Goal: Task Accomplishment & Management: Use online tool/utility

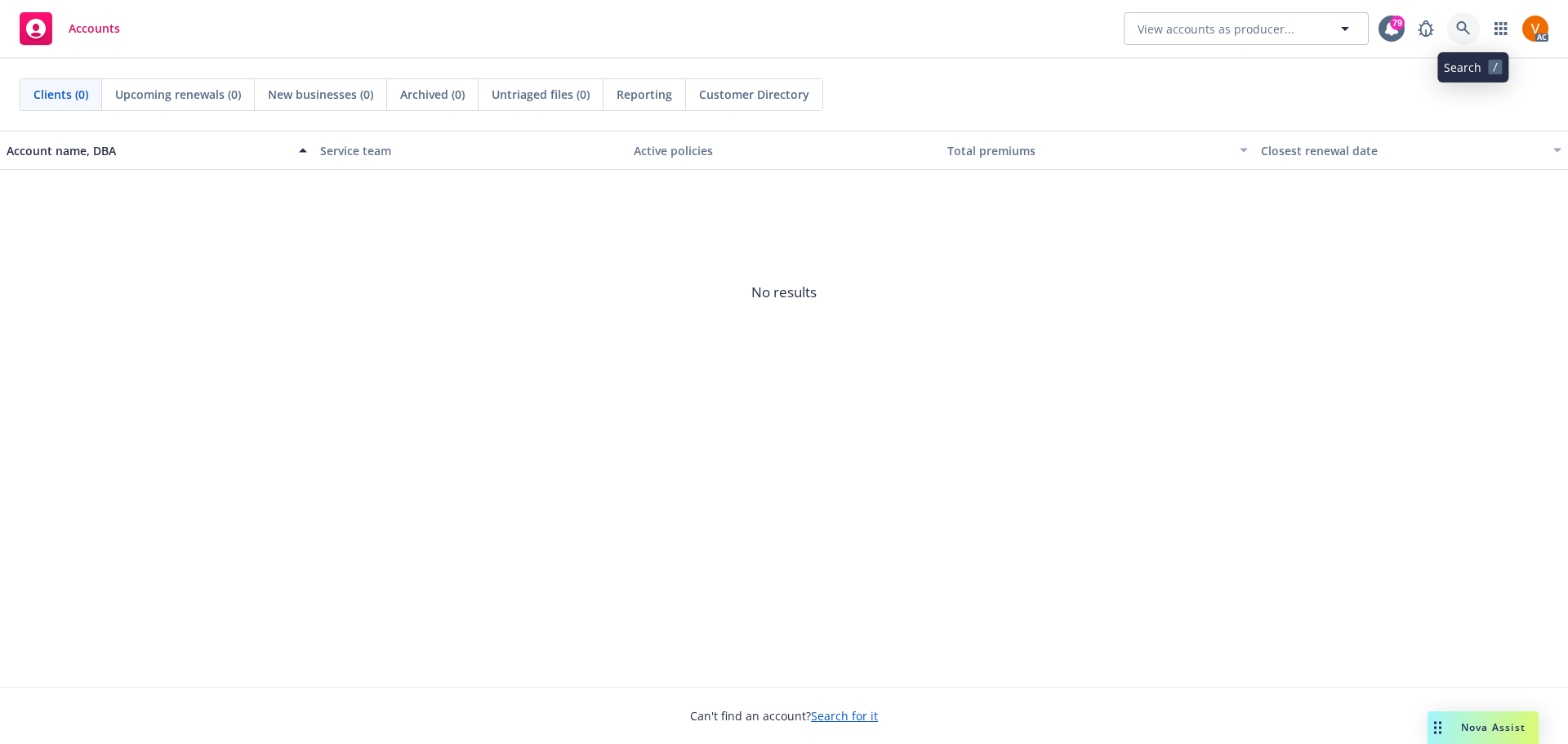
click at [1470, 25] on icon at bounding box center [1463, 28] width 15 height 15
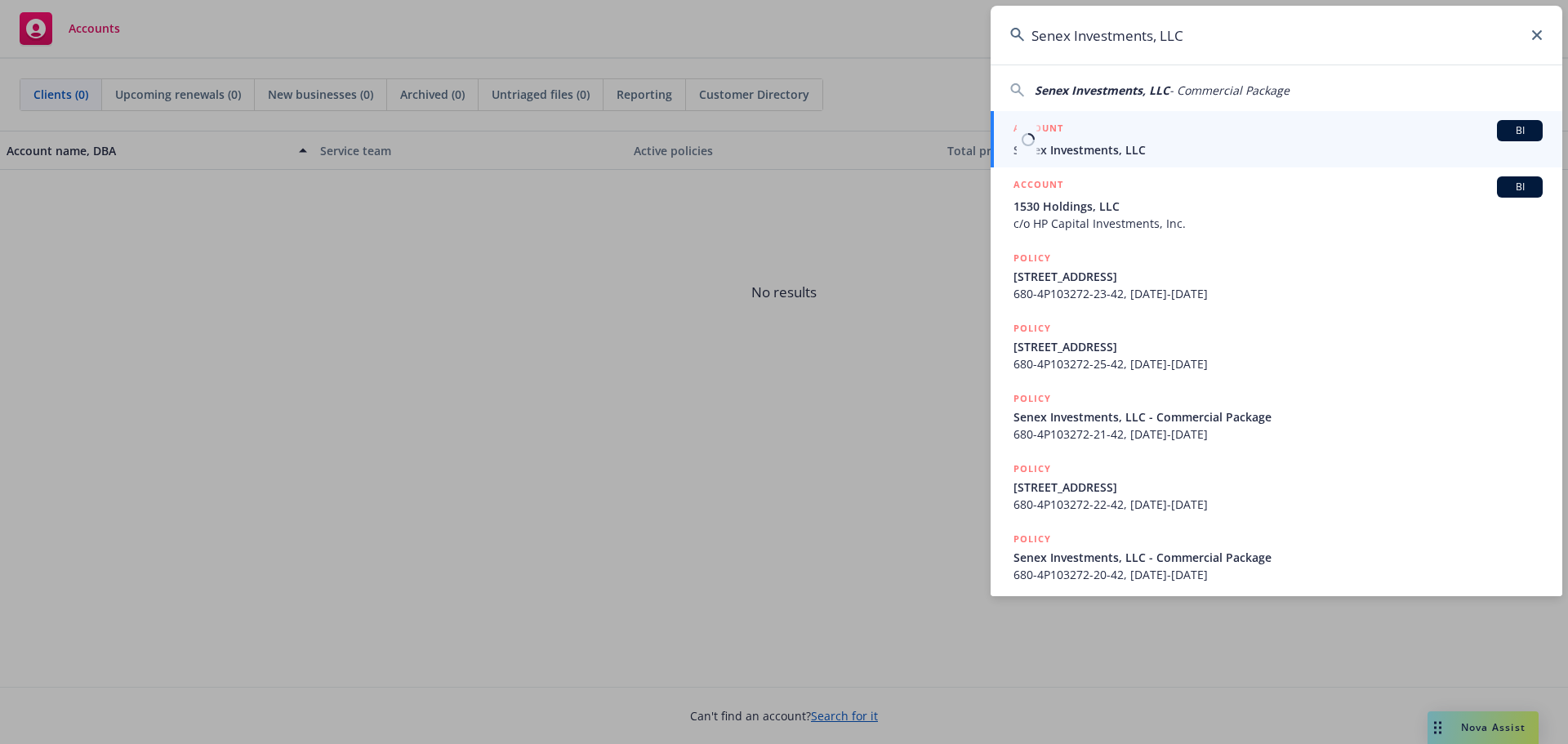
type input "Senex Investments, LLC"
click at [1258, 152] on span "Senex Investments, LLC" at bounding box center [1278, 149] width 529 height 17
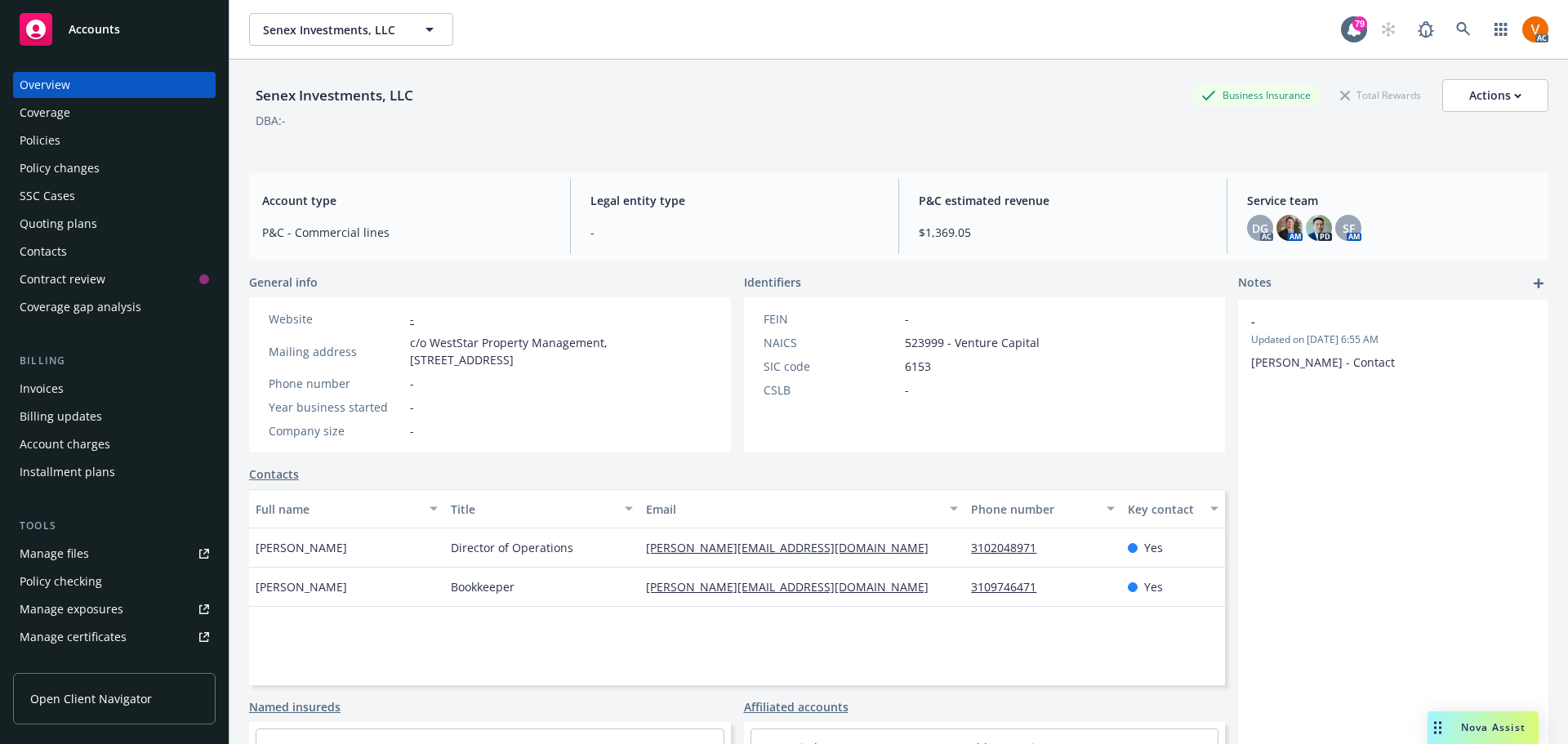
click at [53, 133] on div "Policies" at bounding box center [40, 140] width 41 height 26
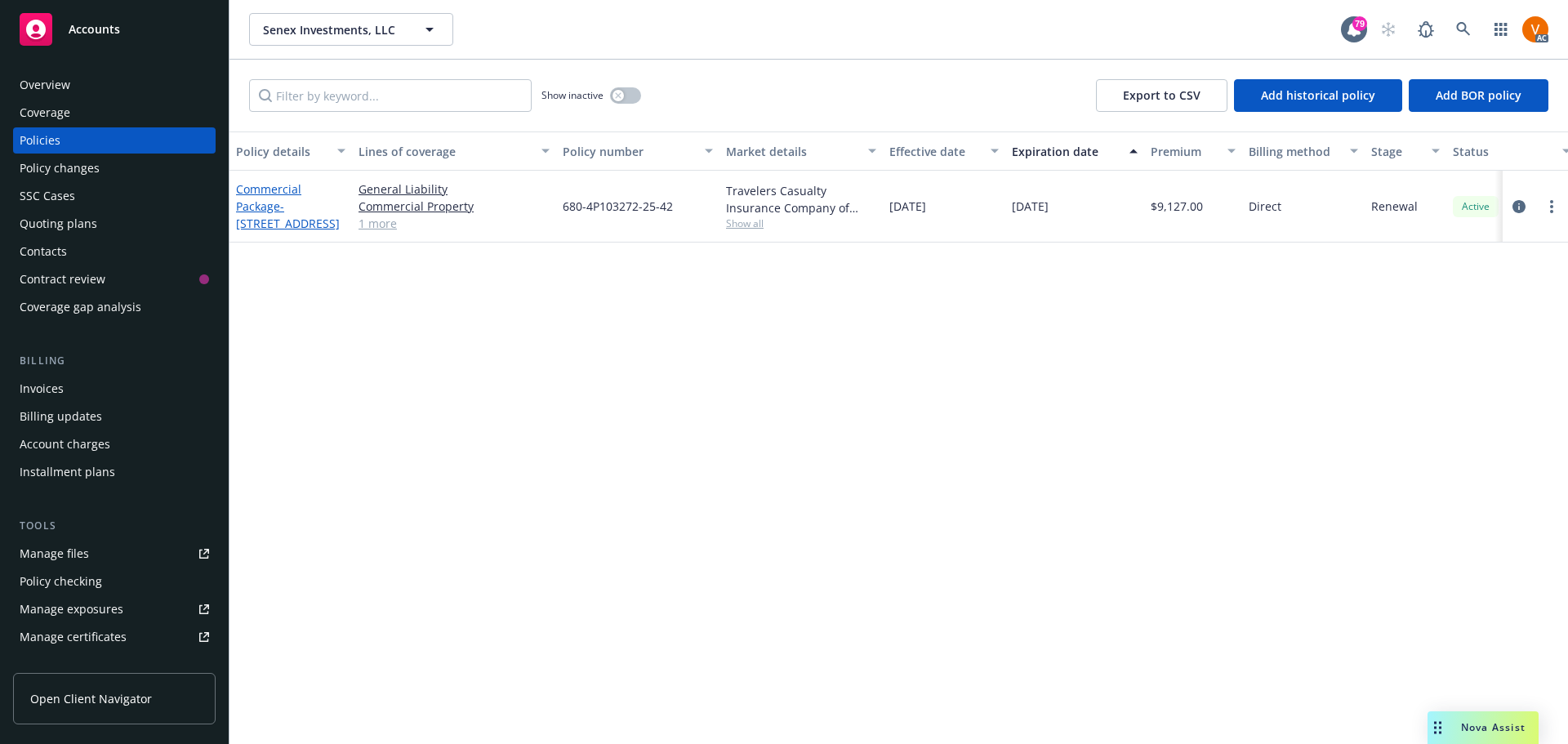
click at [316, 198] on span "- 1549 W 224TH ST" at bounding box center [288, 214] width 104 height 33
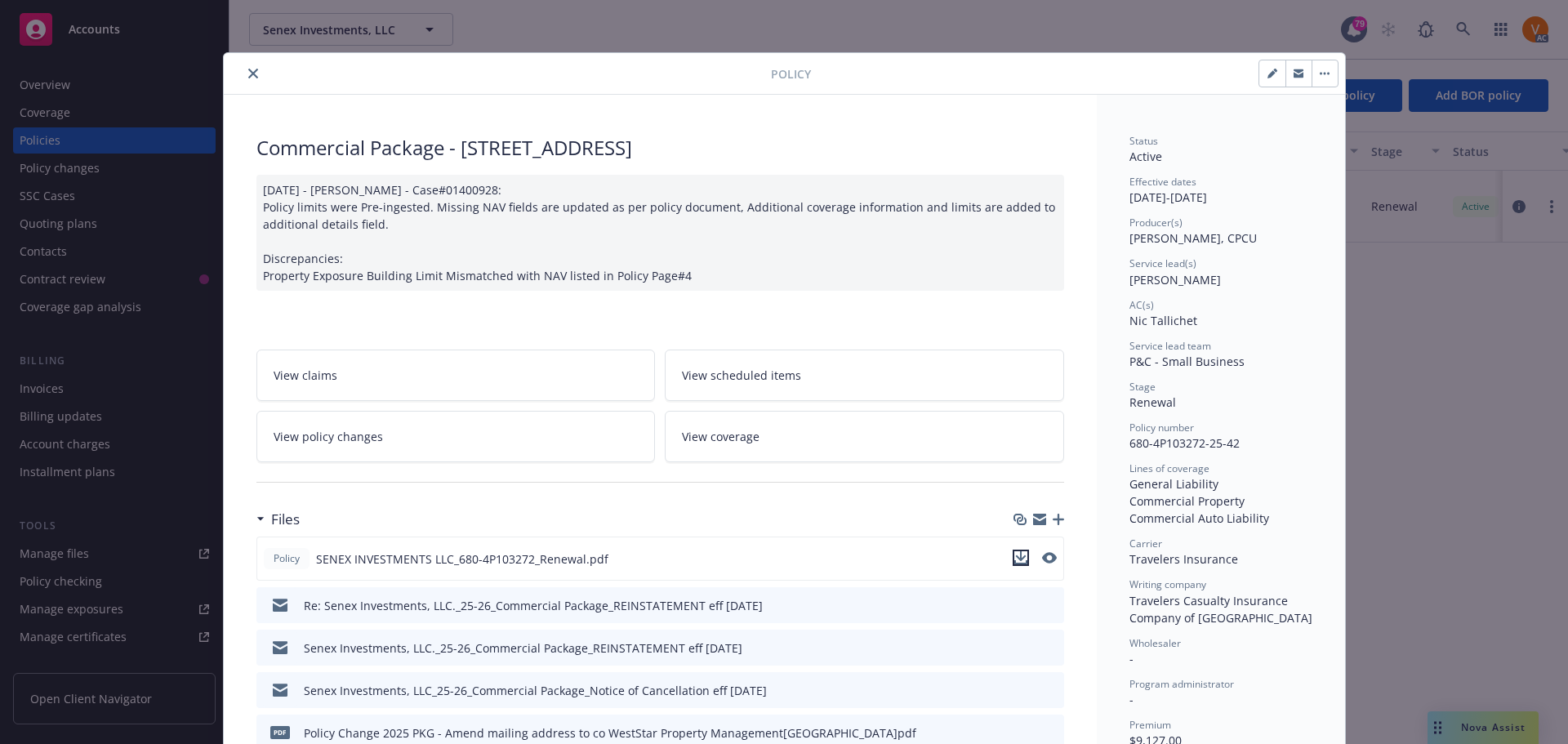
click at [1023, 550] on button "download file" at bounding box center [1021, 558] width 16 height 16
click at [248, 70] on icon "close" at bounding box center [252, 73] width 10 height 10
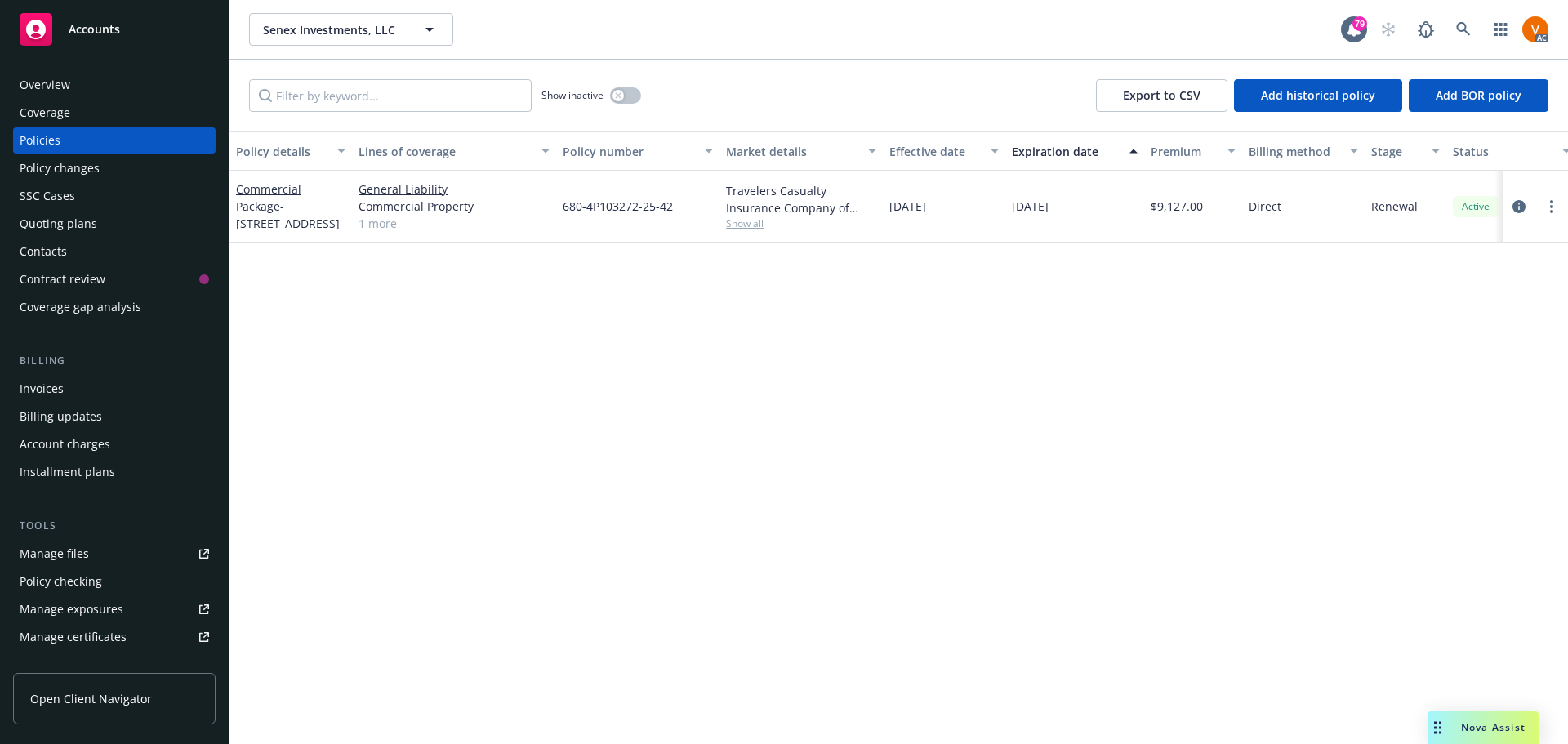
click at [1474, 727] on span "Nova Assist" at bounding box center [1492, 728] width 65 height 14
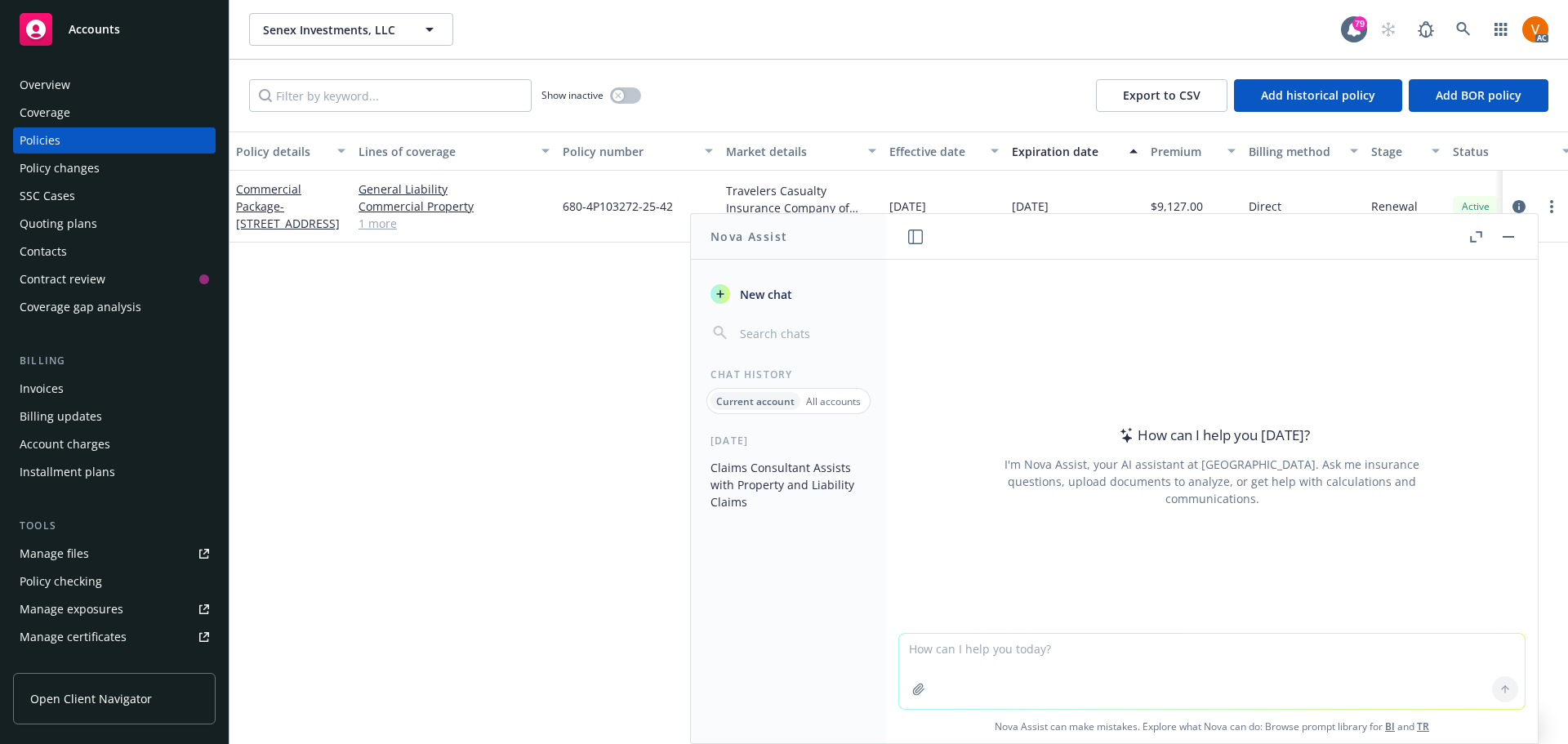
click at [1190, 662] on textarea at bounding box center [1212, 671] width 625 height 76
paste textarea "Hello Floraence and Phil, I am a associate claims consultant on Newfront's Clai…"
type textarea "correct spelling and grammar: Hello Floraence and Phil, I am a associate claims…"
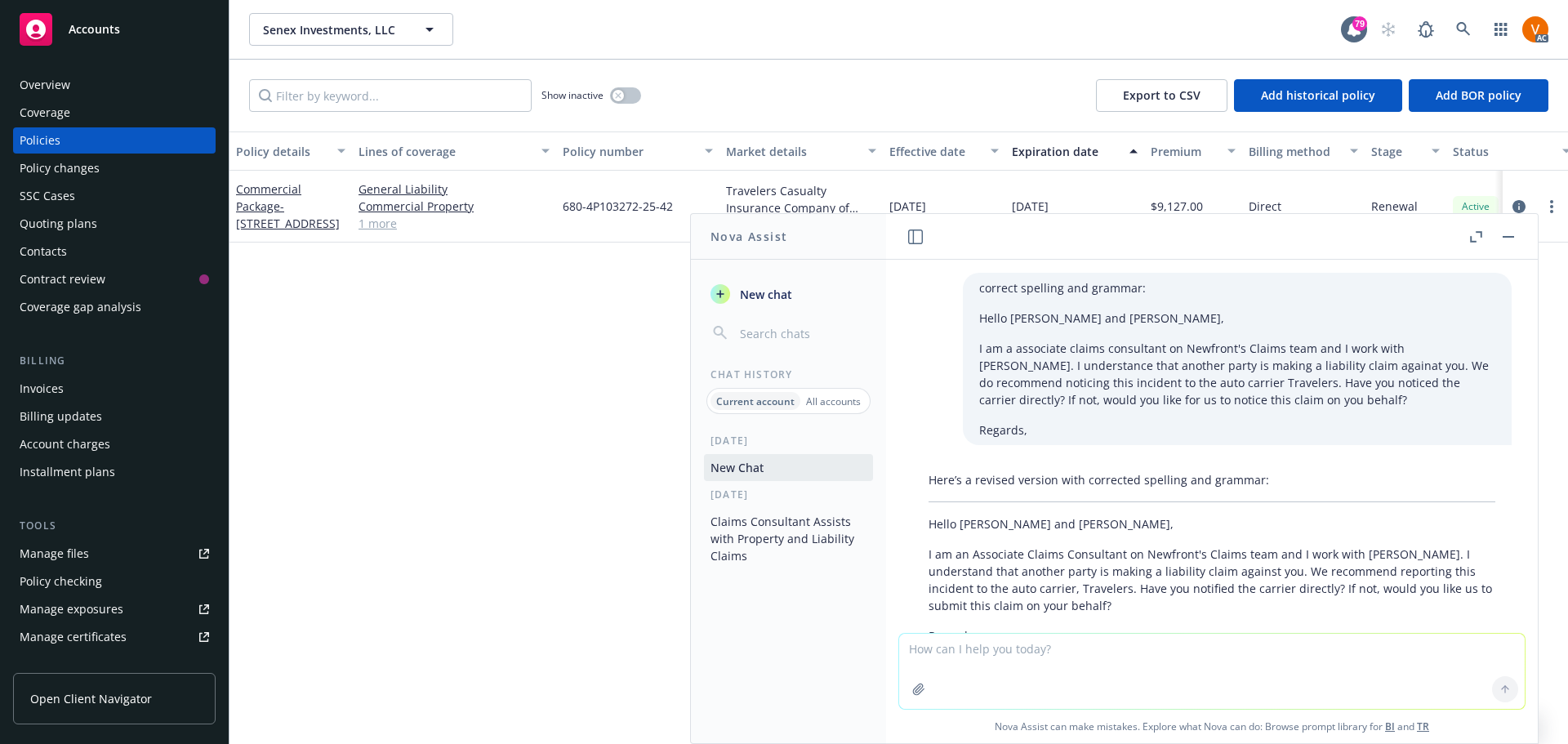
scroll to position [54, 0]
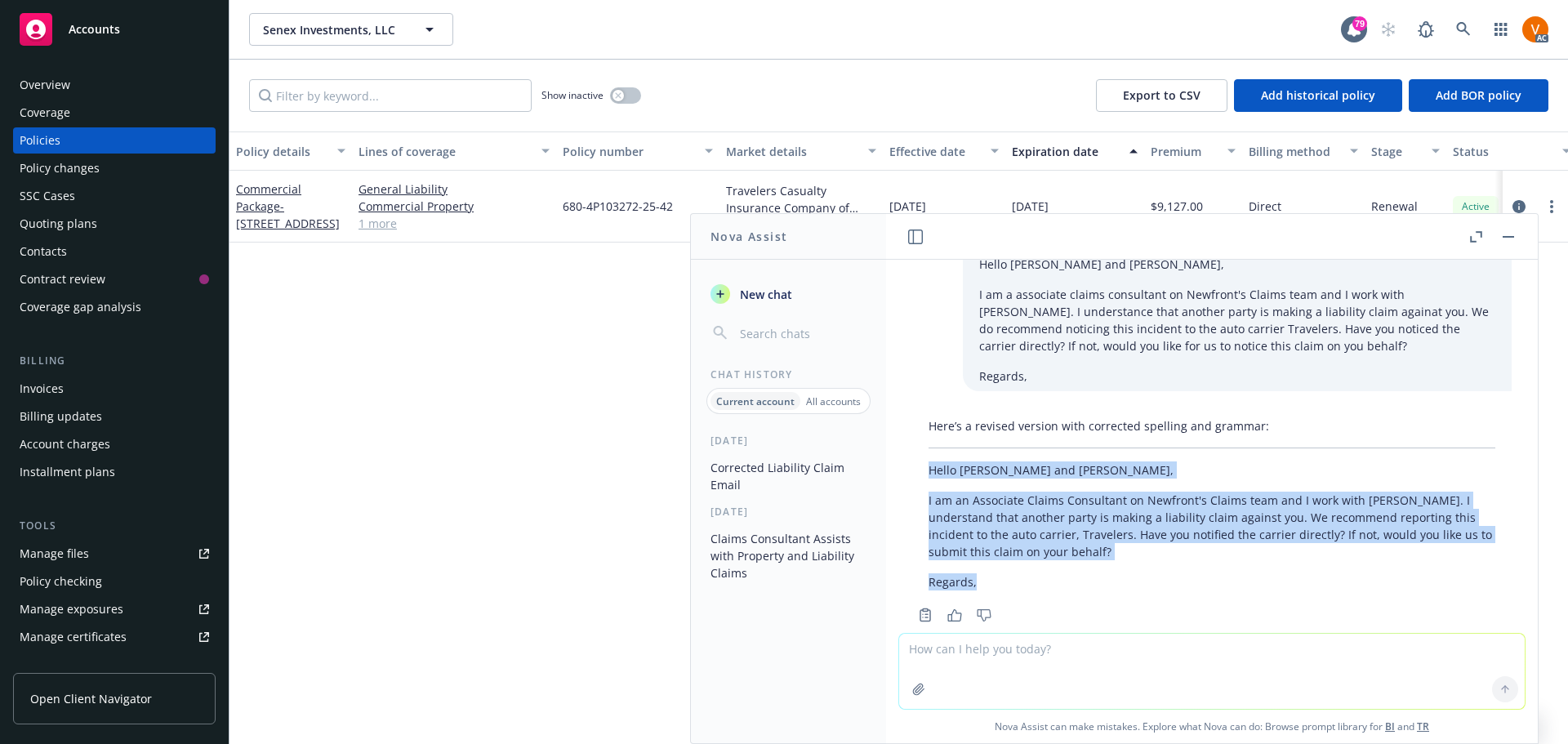
drag, startPoint x: 975, startPoint y: 557, endPoint x: 919, endPoint y: 462, distance: 110.3
click at [919, 462] on div "Here’s a revised version with corrected spelling and grammar: Hello Florence an…" at bounding box center [1212, 504] width 600 height 187
copy div "Hello Florence and Phil, I am an Associate Claims Consultant on Newfront's Clai…"
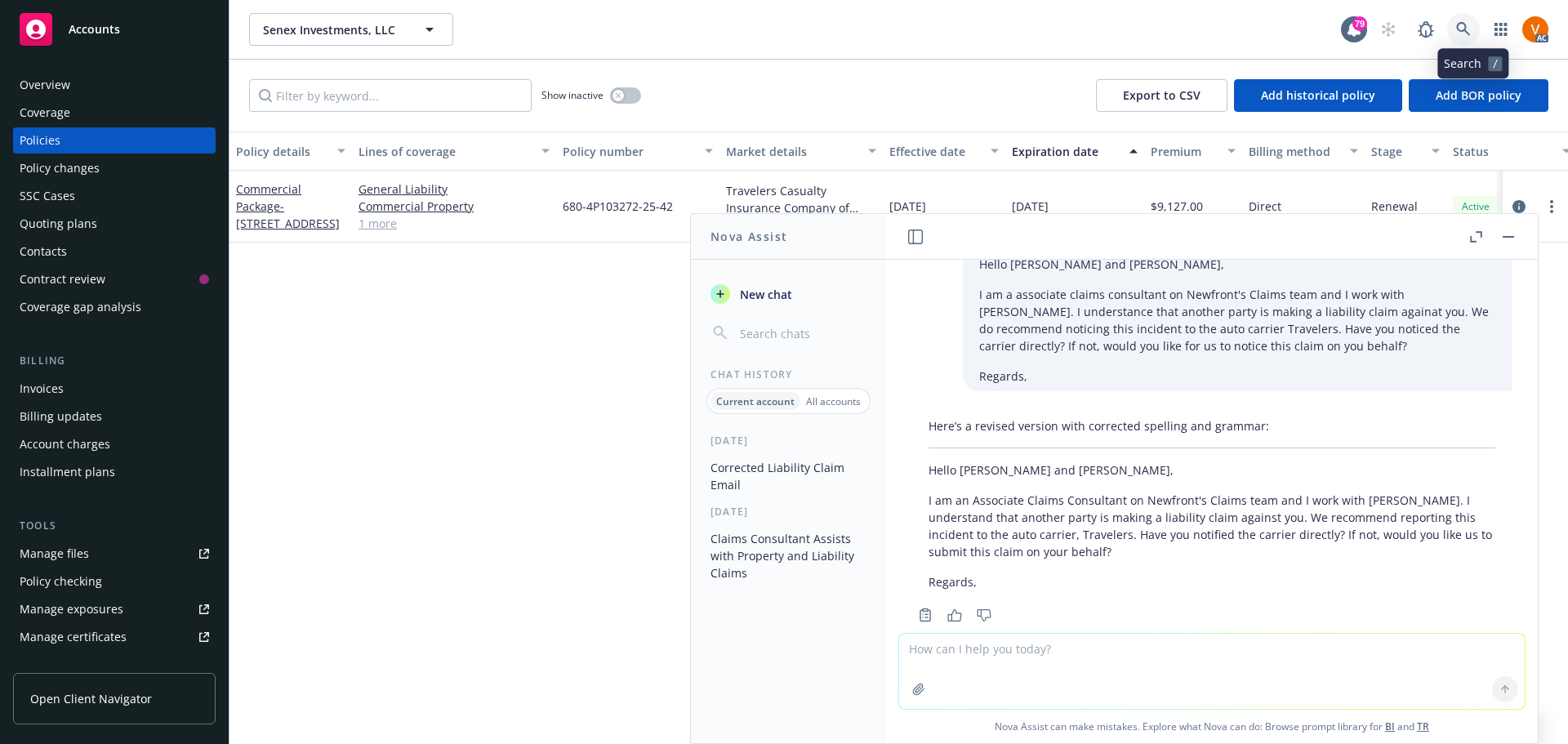
click at [1470, 25] on icon at bounding box center [1463, 29] width 15 height 15
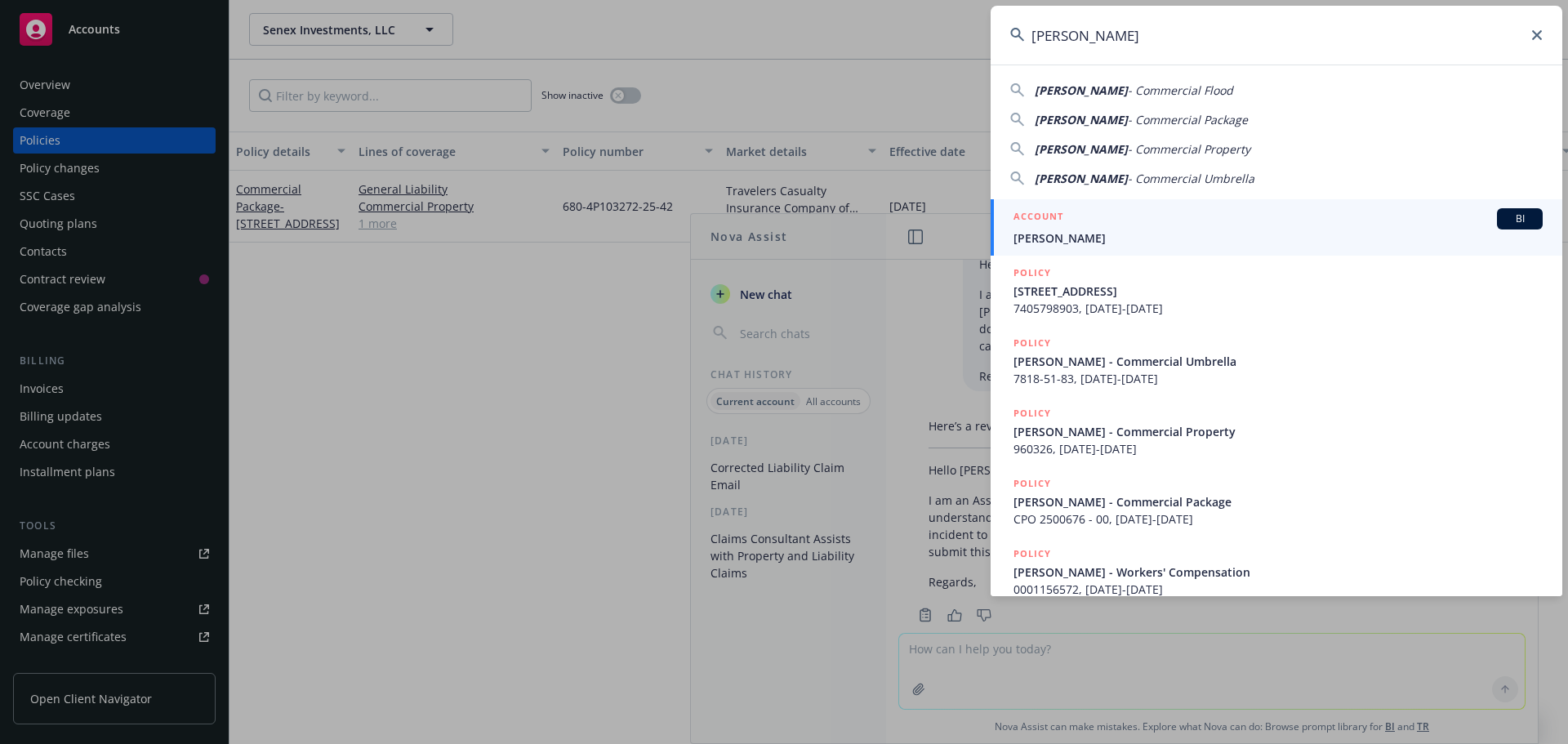
type input "Carl Samek"
click at [1109, 234] on span "Carl Samek" at bounding box center [1278, 237] width 529 height 17
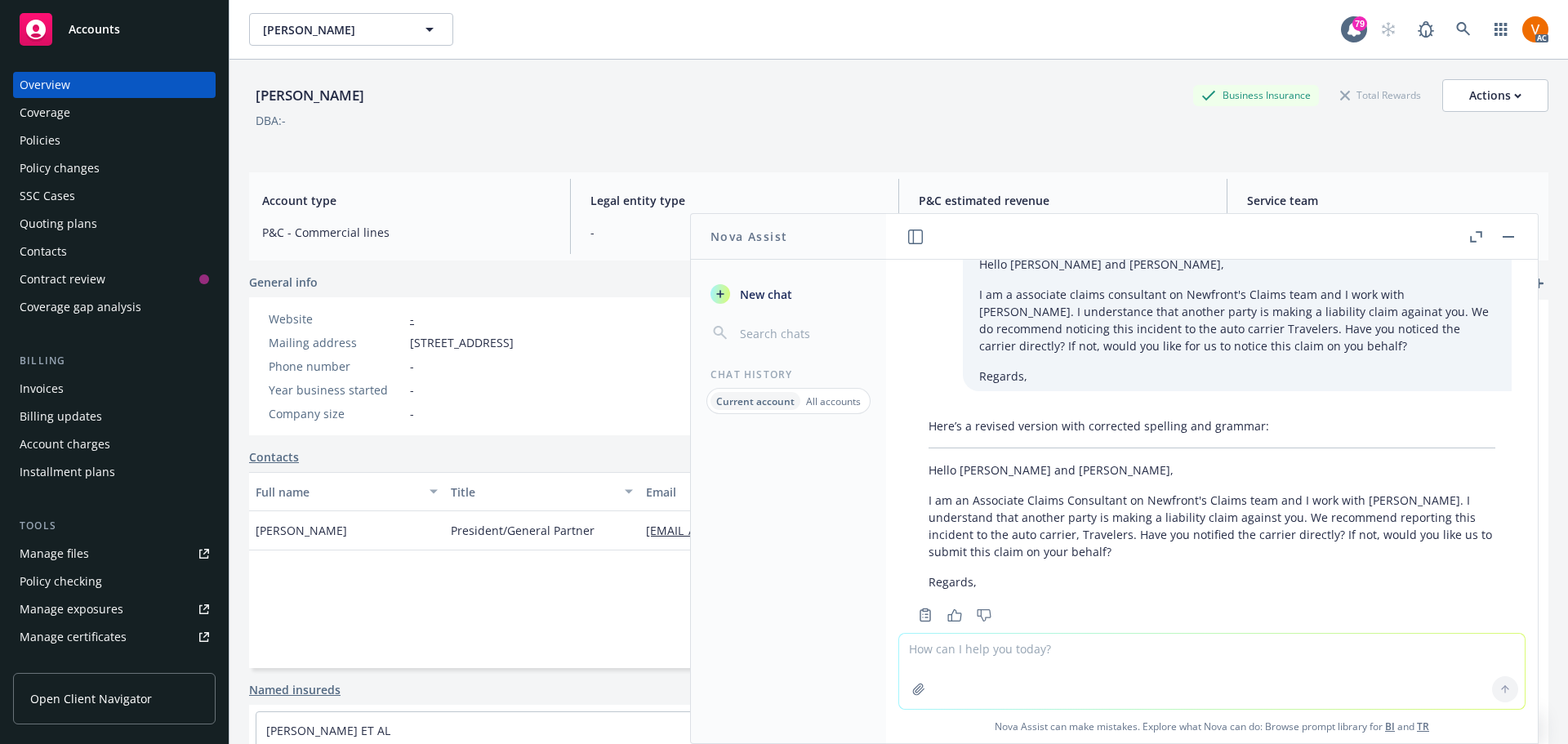
click at [1516, 236] on button "button" at bounding box center [1508, 237] width 20 height 20
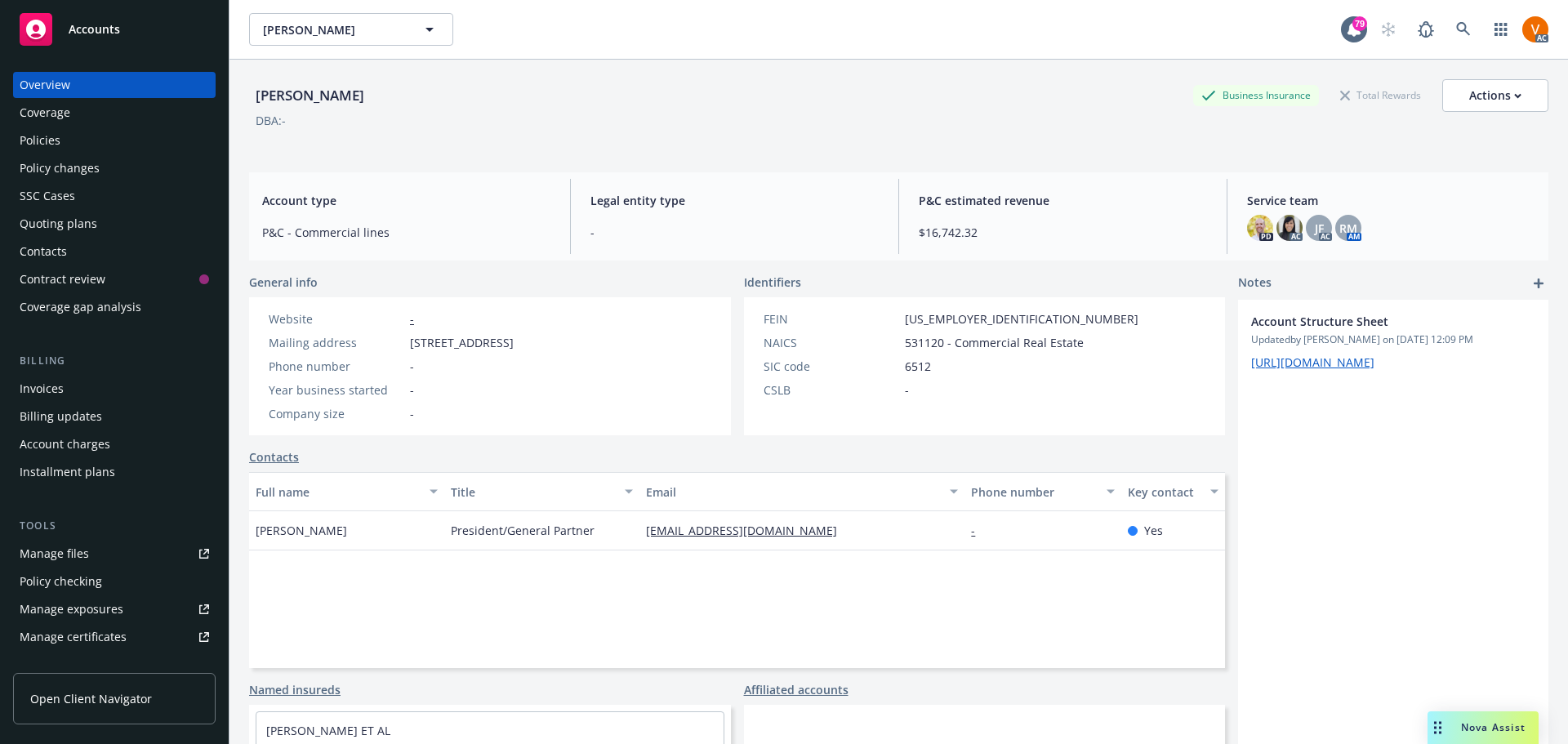
click at [1281, 192] on span "Service team" at bounding box center [1391, 200] width 288 height 17
click at [1343, 228] on span "RM" at bounding box center [1348, 228] width 18 height 17
click at [1274, 196] on span "Service team" at bounding box center [1391, 200] width 288 height 17
drag, startPoint x: 1418, startPoint y: 220, endPoint x: 1355, endPoint y: 224, distance: 63.1
click at [1412, 221] on div "PD AC JF AC RM AM" at bounding box center [1391, 228] width 288 height 26
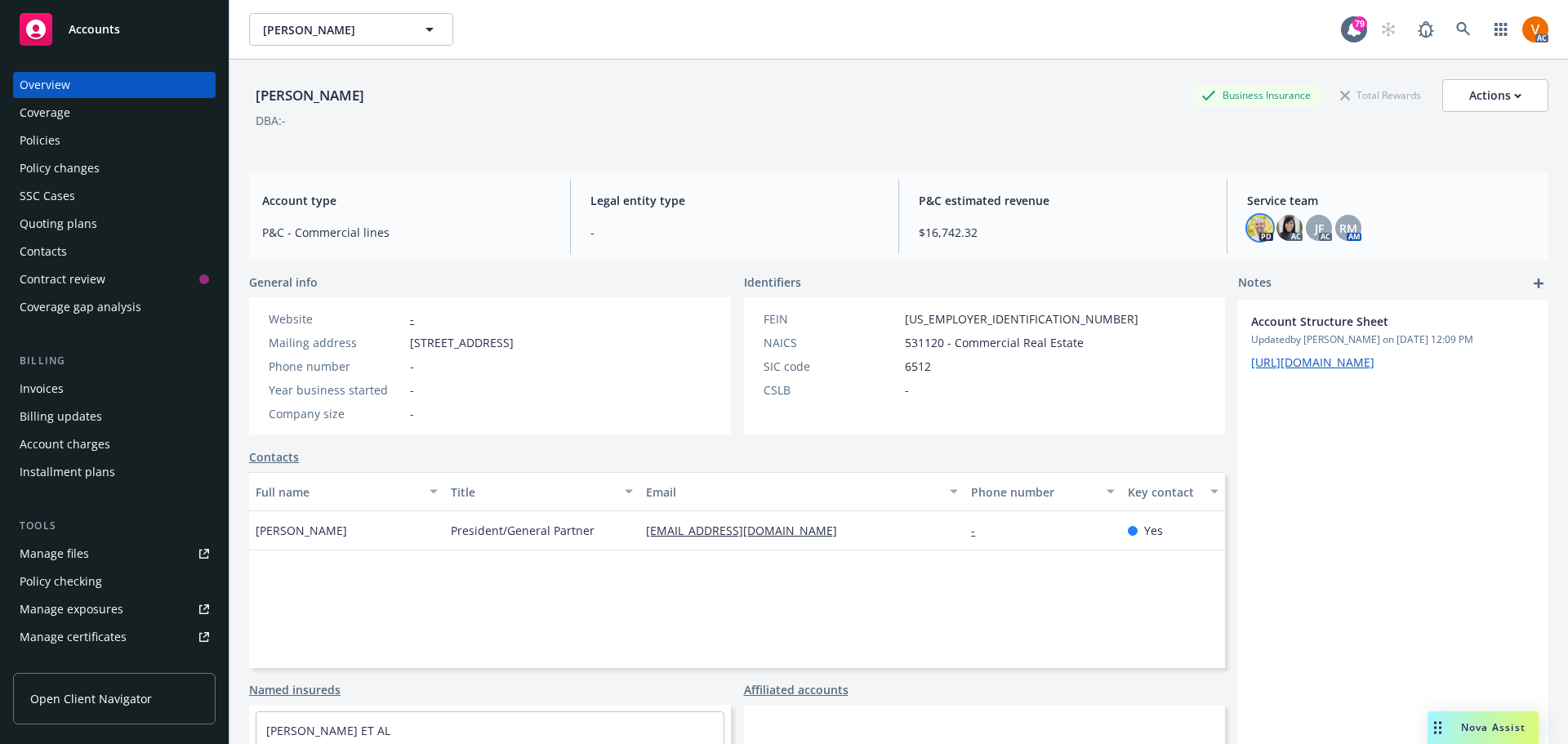
click at [1247, 221] on img at bounding box center [1260, 228] width 26 height 26
click at [1283, 219] on img at bounding box center [1289, 228] width 26 height 26
click at [1317, 227] on div "JF" at bounding box center [1318, 228] width 26 height 26
click at [1341, 229] on span "RM" at bounding box center [1348, 228] width 18 height 17
click at [1235, 218] on div "Service team PD AC JF AC RM AM" at bounding box center [1391, 216] width 314 height 76
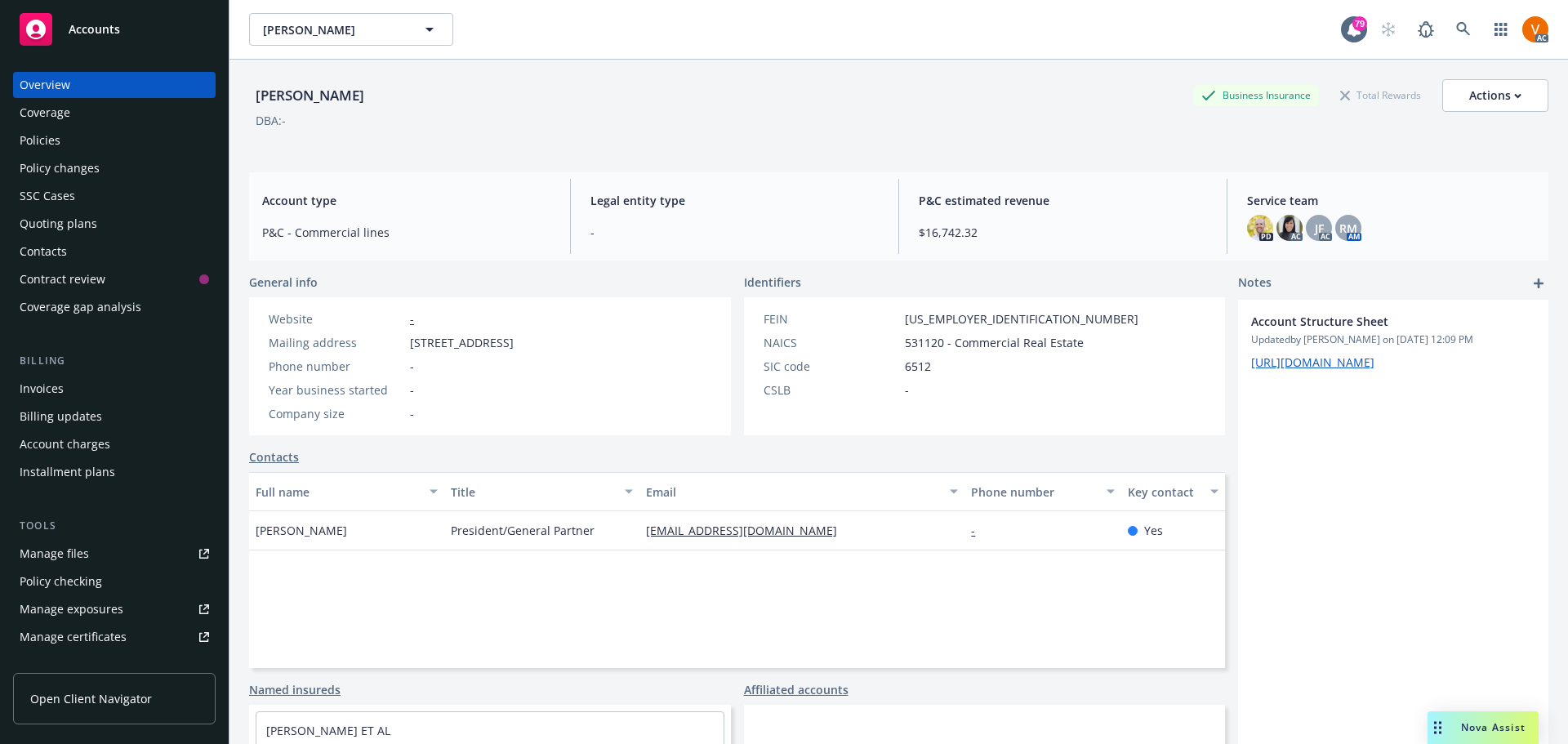
click at [1462, 734] on span "Nova Assist" at bounding box center [1492, 728] width 65 height 14
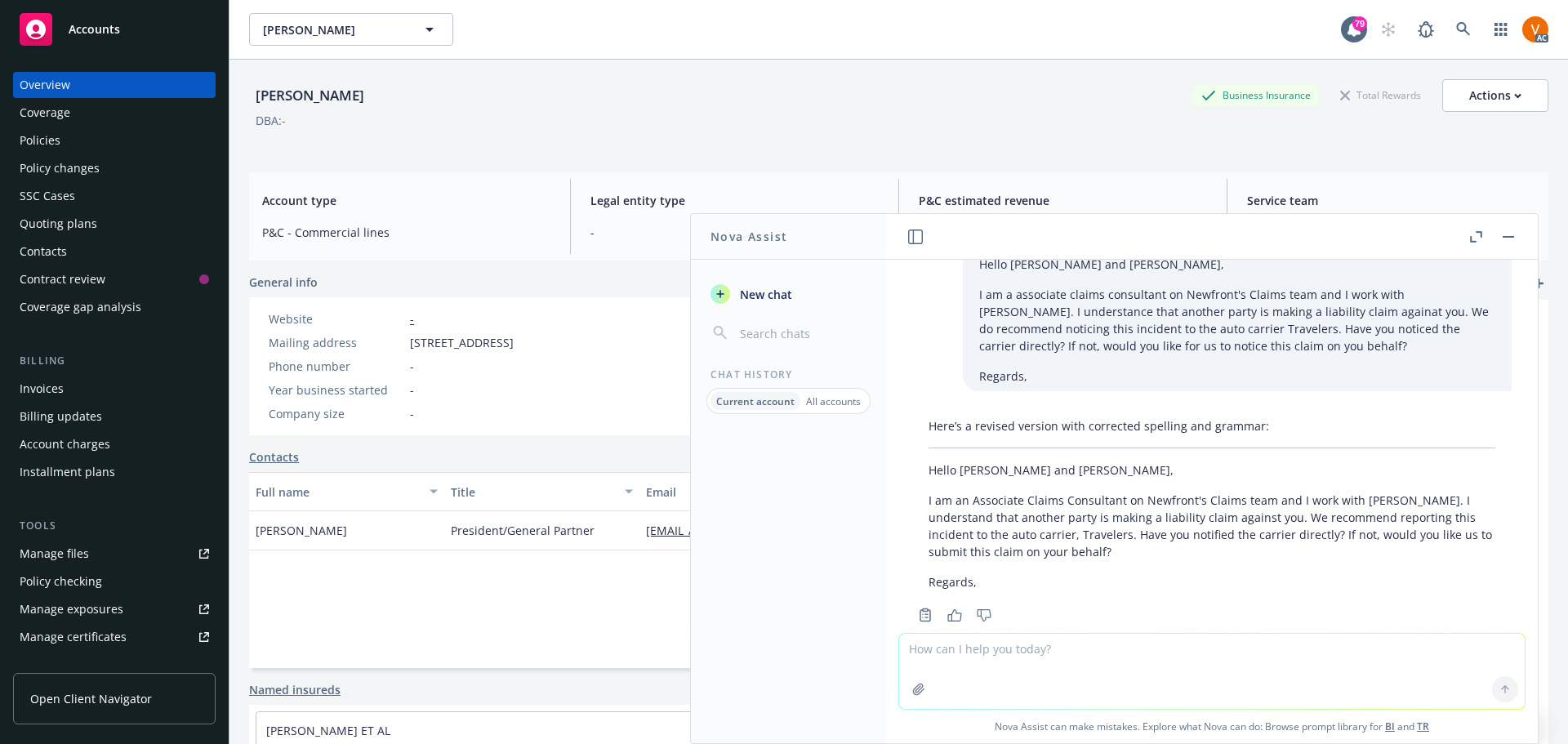
click at [1036, 642] on textarea at bounding box center [1212, 671] width 625 height 76
paste textarea "Steve Pietrick"
type textarea "check for grammar: Steve Pietrick"
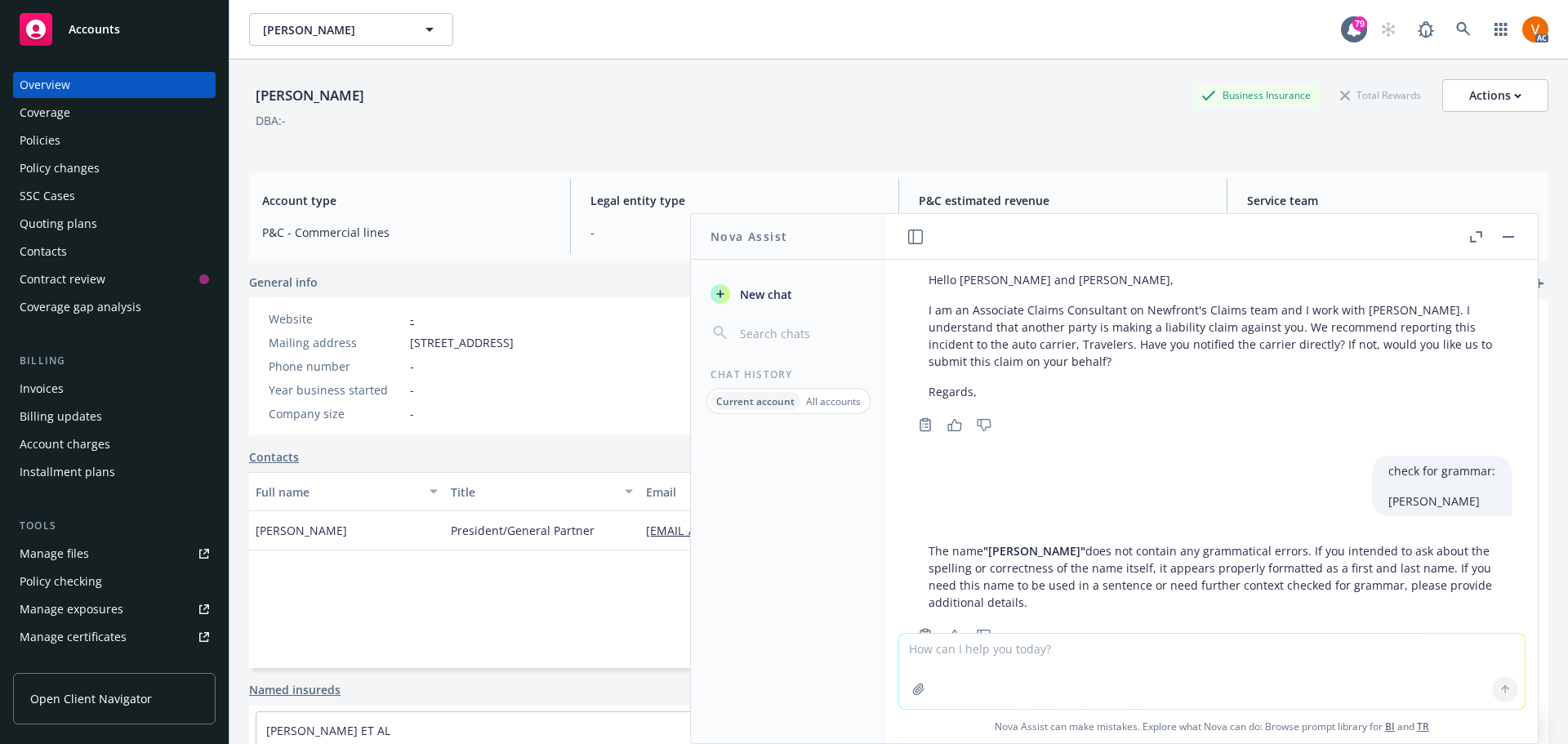
scroll to position [251, 0]
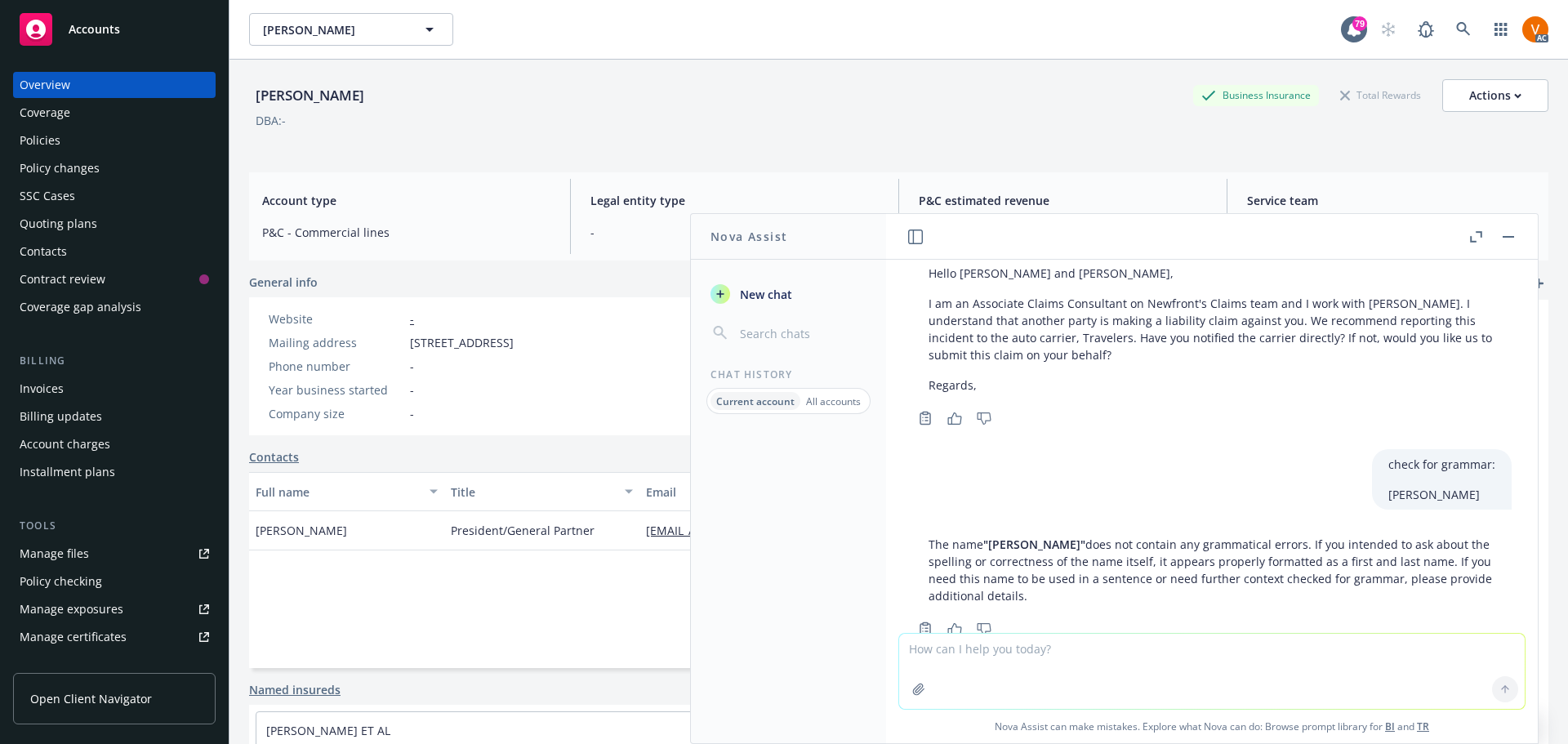
paste textarea "Hi Jeff, I see that Steve Pietrick is no longer with the company. He has inform…"
type textarea "Hi Jeff, I see that Steve Pietrick is no longer with the company. He has inform…"
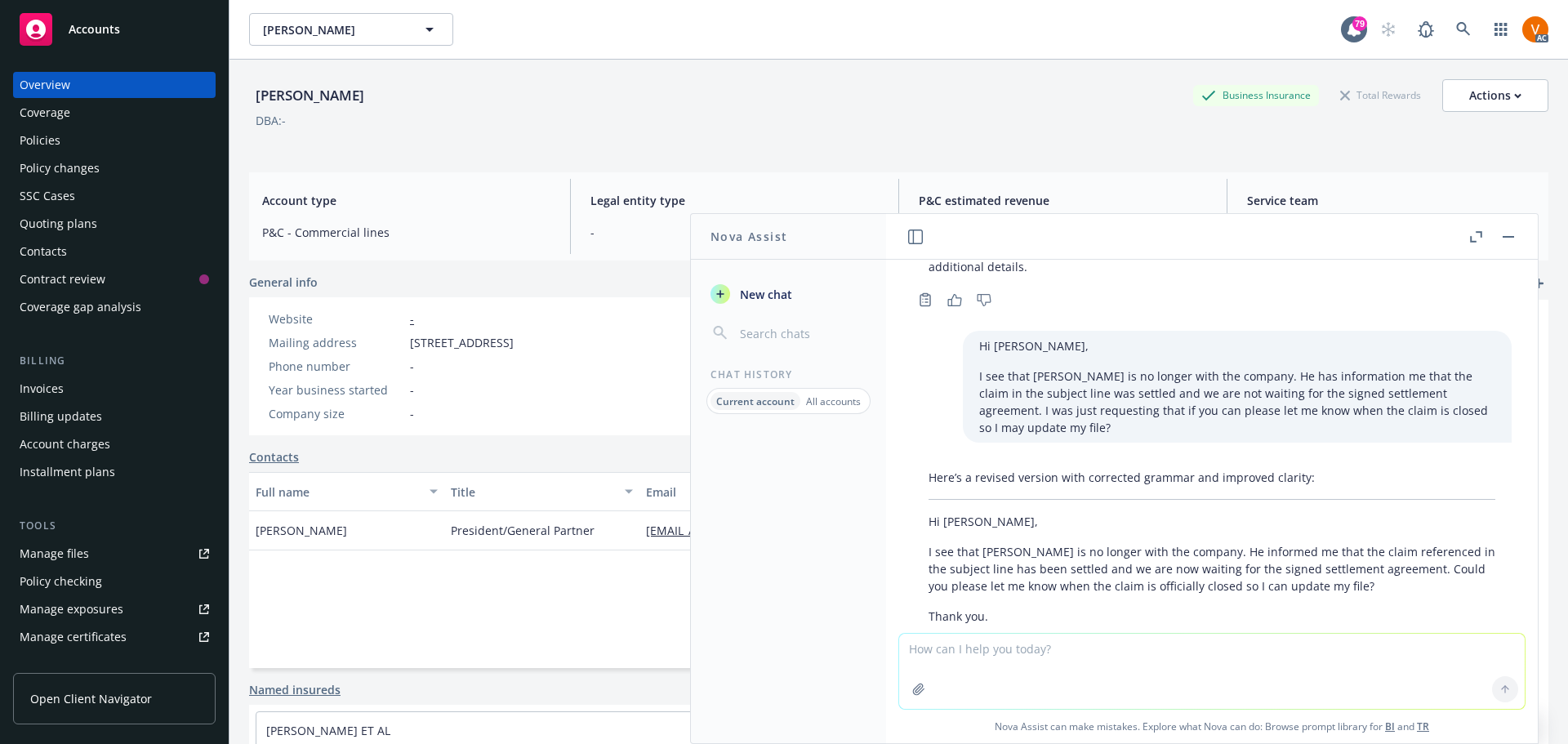
scroll to position [581, 0]
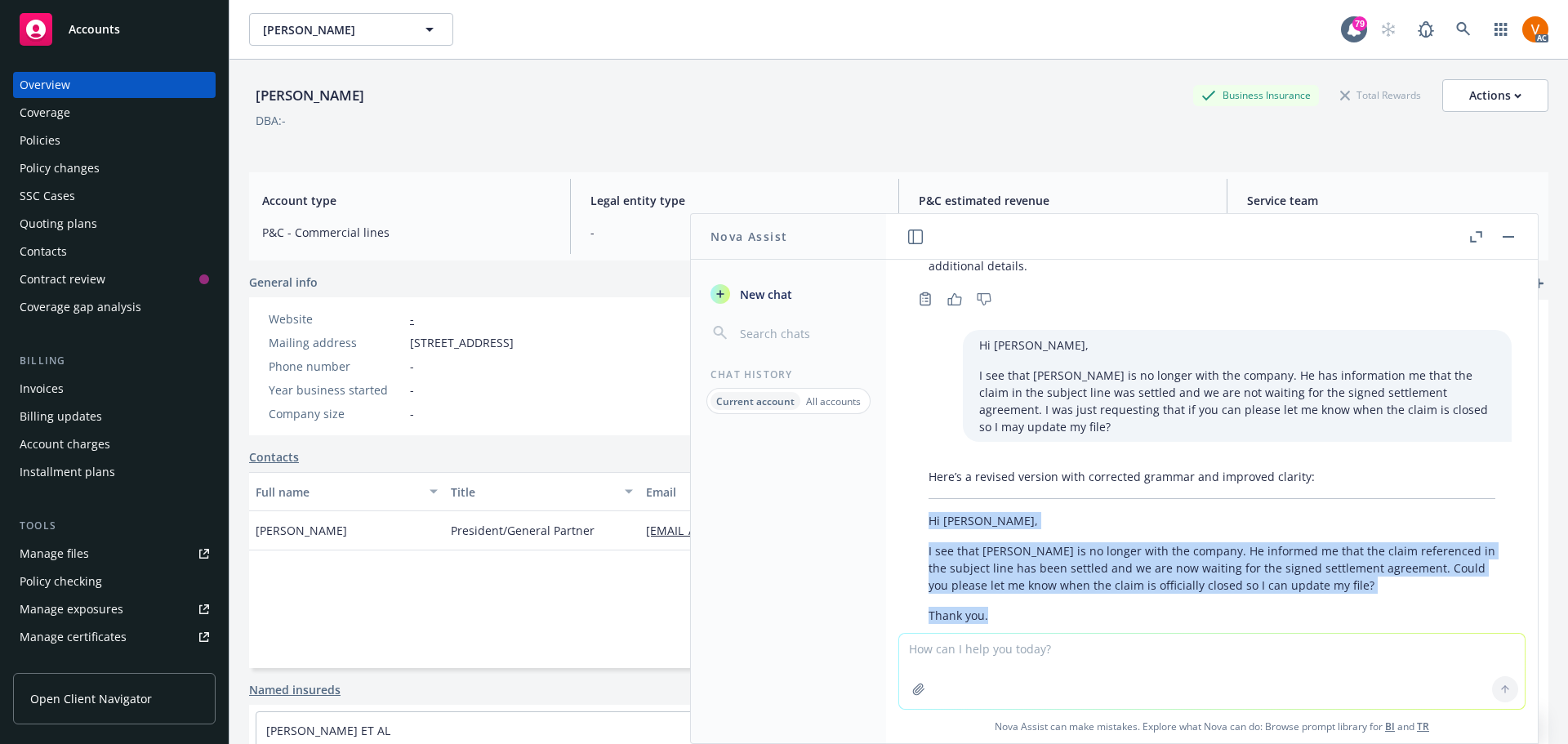
drag, startPoint x: 987, startPoint y: 564, endPoint x: 894, endPoint y: 472, distance: 130.8
click at [894, 472] on div "correct spelling and grammar: Hello Floraence and Phil, I am a associate claims…" at bounding box center [1211, 446] width 651 height 373
copy div "Hi Jeff, I see that Steve Pietrick is no longer with the company. He informed m…"
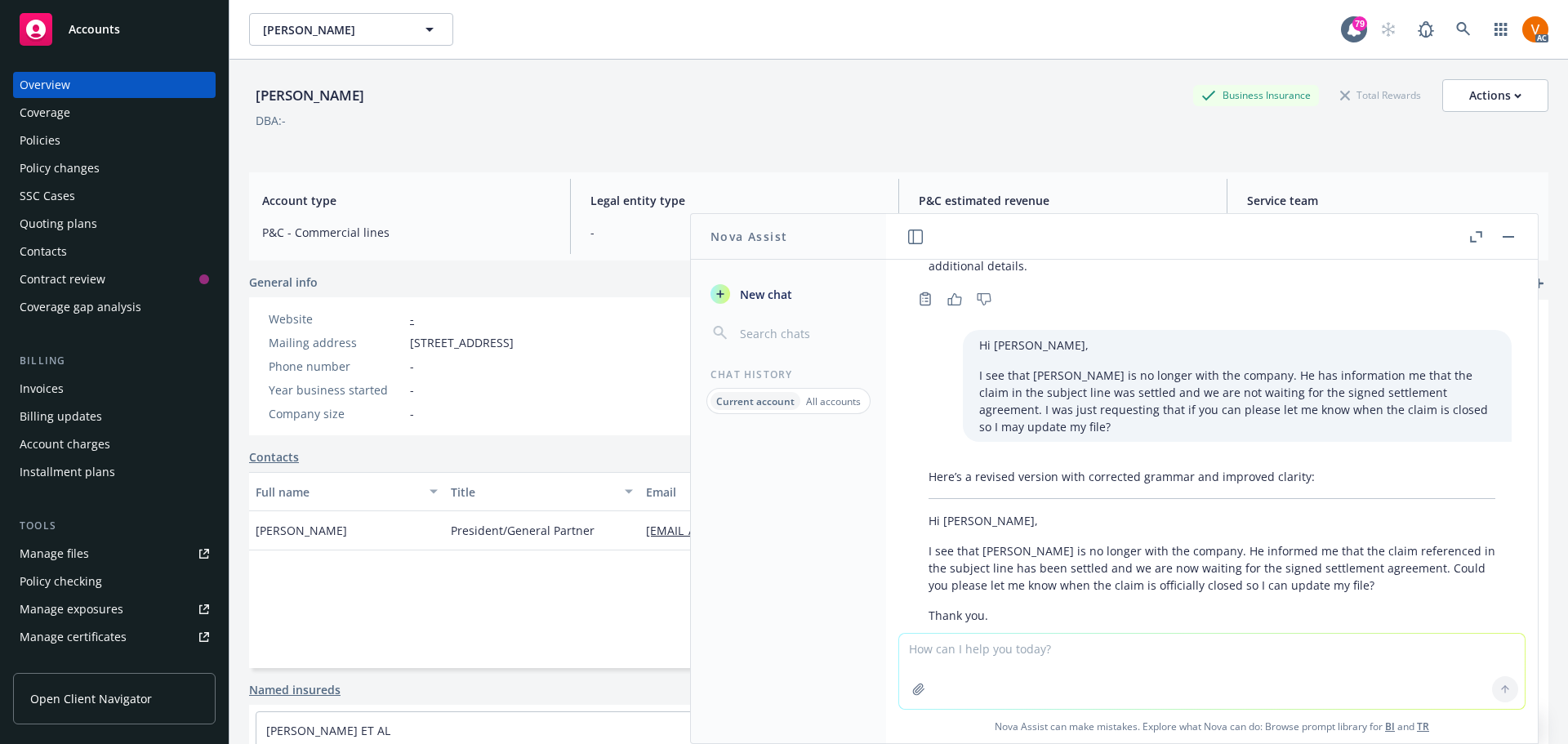
click at [1074, 662] on textarea at bounding box center [1212, 671] width 625 height 76
paste textarea "HI Jason, I am following up my the voicemail, The insured is really concerned a…"
type textarea "HI Jason, I am following up my the voicemail, The insured is really concerned a…"
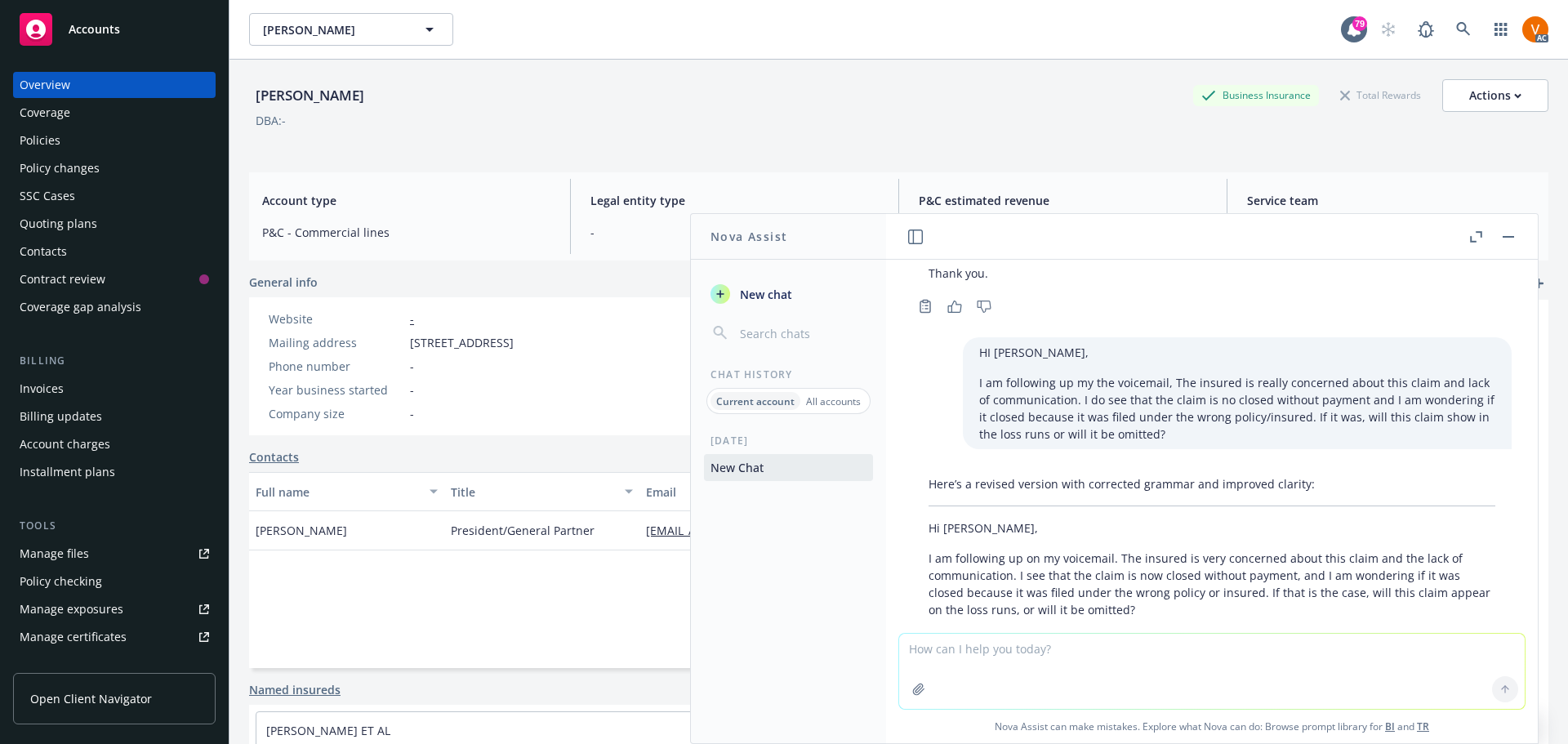
scroll to position [927, 0]
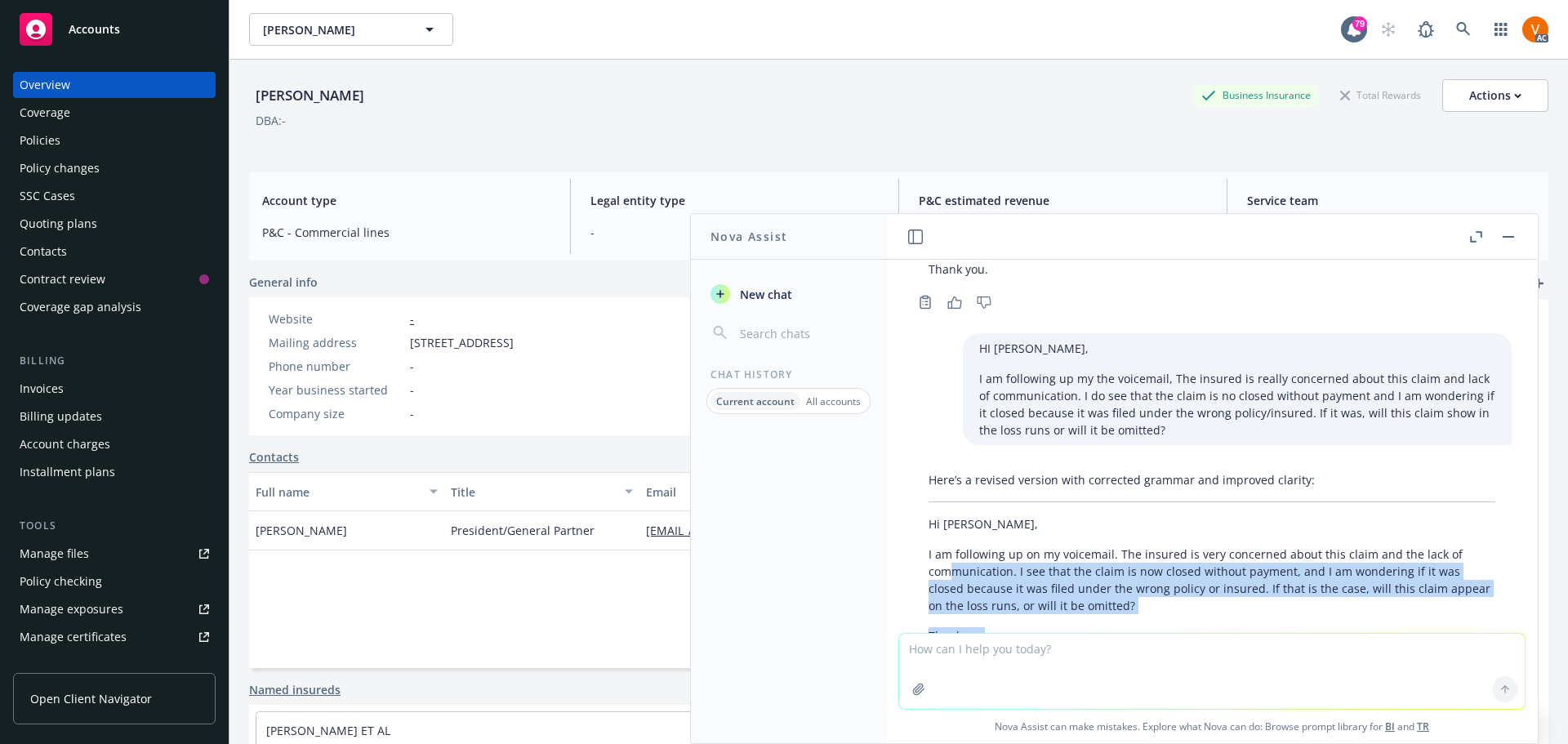
drag, startPoint x: 983, startPoint y: 561, endPoint x: 952, endPoint y: 501, distance: 67.5
click at [952, 501] on div "Here’s a revised version with corrected grammar and improved clarity: Hi Jason,…" at bounding box center [1212, 558] width 600 height 187
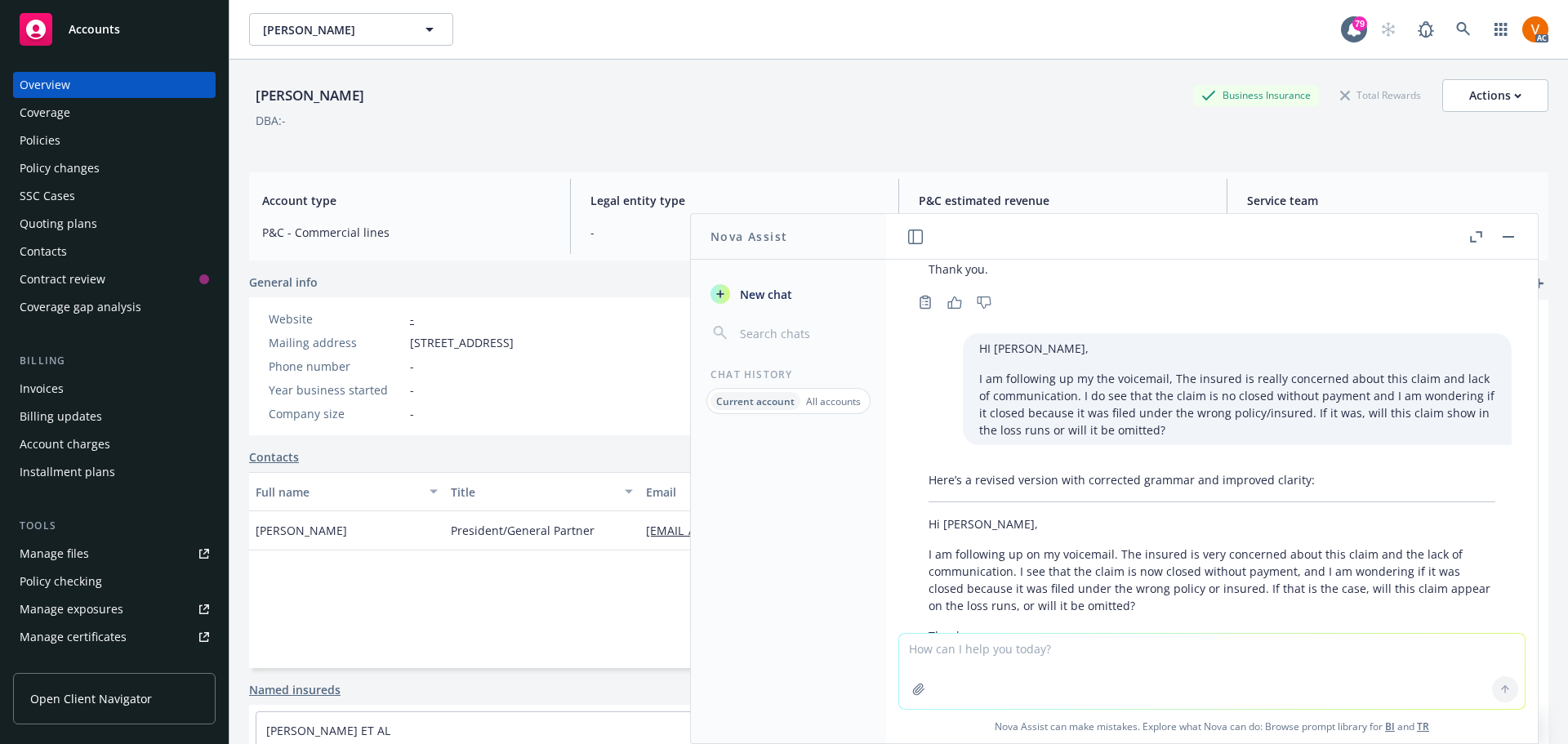
drag, startPoint x: 1126, startPoint y: 545, endPoint x: 1115, endPoint y: 540, distance: 12.1
click at [1124, 545] on div "Here’s a revised version with corrected grammar and improved clarity: Hi Jason,…" at bounding box center [1212, 558] width 600 height 187
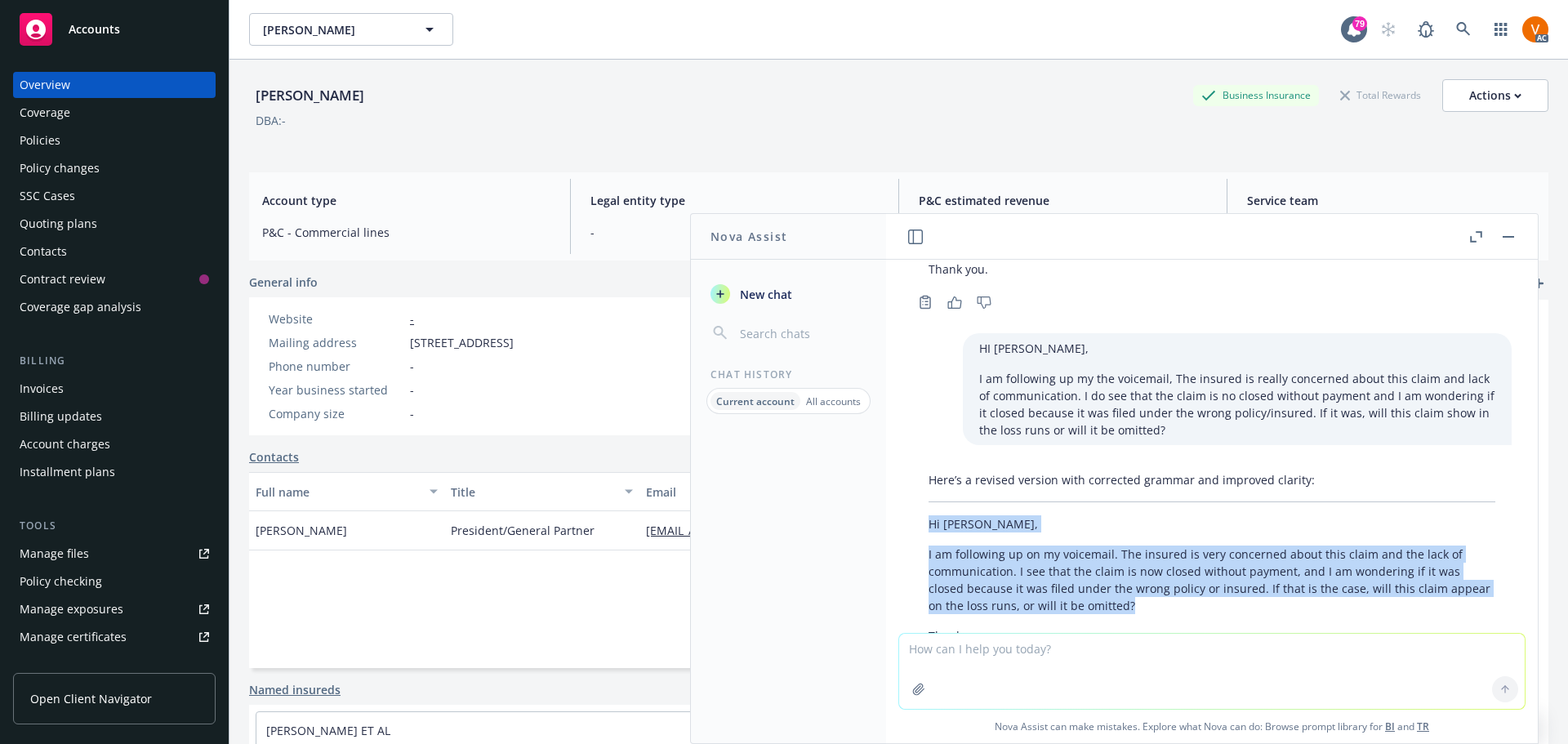
drag, startPoint x: 991, startPoint y: 523, endPoint x: 914, endPoint y: 444, distance: 110.3
click at [914, 465] on div "Here’s a revised version with corrected grammar and improved clarity: Hi Jason,…" at bounding box center [1212, 558] width 600 height 187
copy div "Hi Jason, I am following up on my voicemail. The insured is very concerned abou…"
click at [1518, 234] on button "button" at bounding box center [1508, 237] width 20 height 20
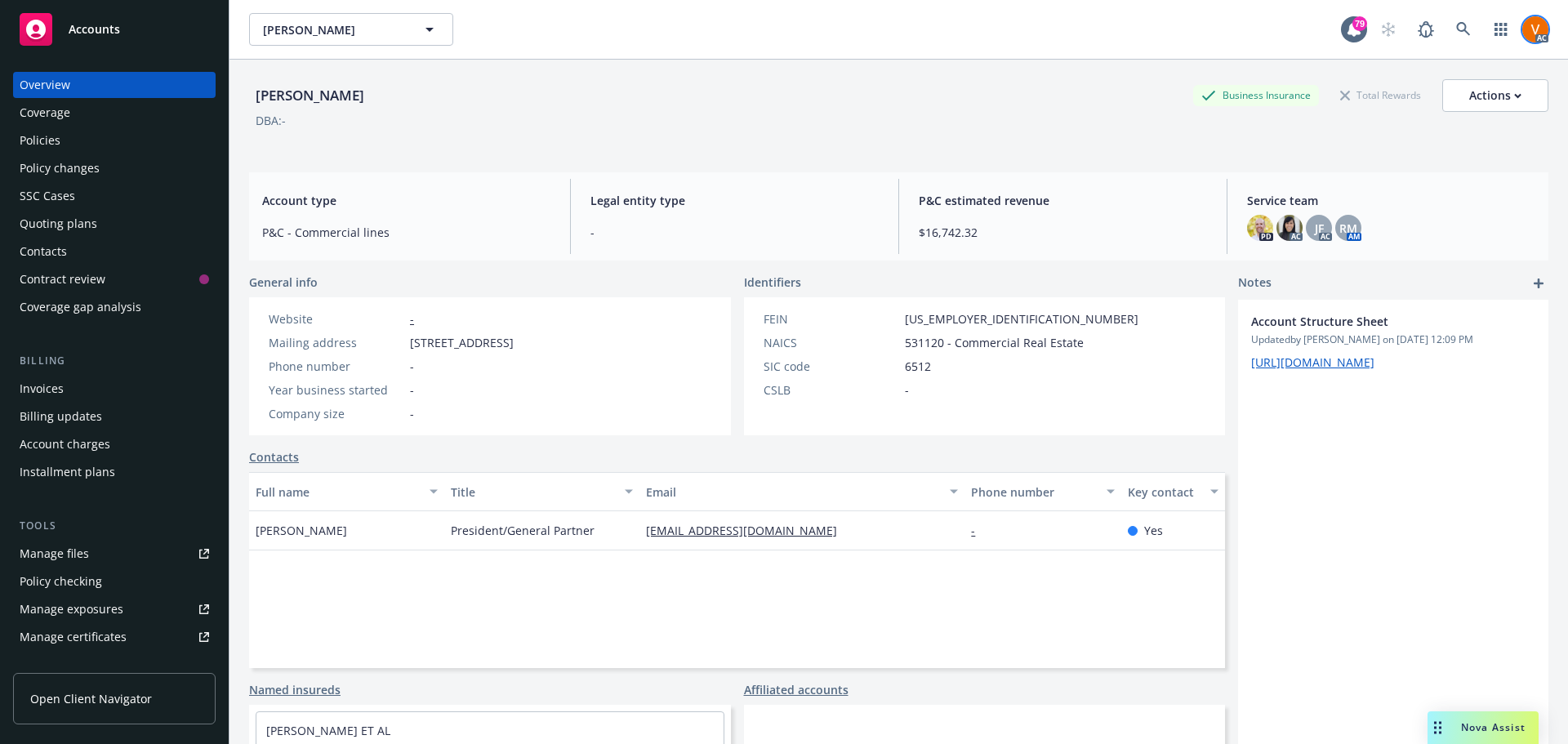
click at [1522, 27] on img at bounding box center [1534, 28] width 26 height 26
click at [1469, 20] on link at bounding box center [1463, 29] width 33 height 33
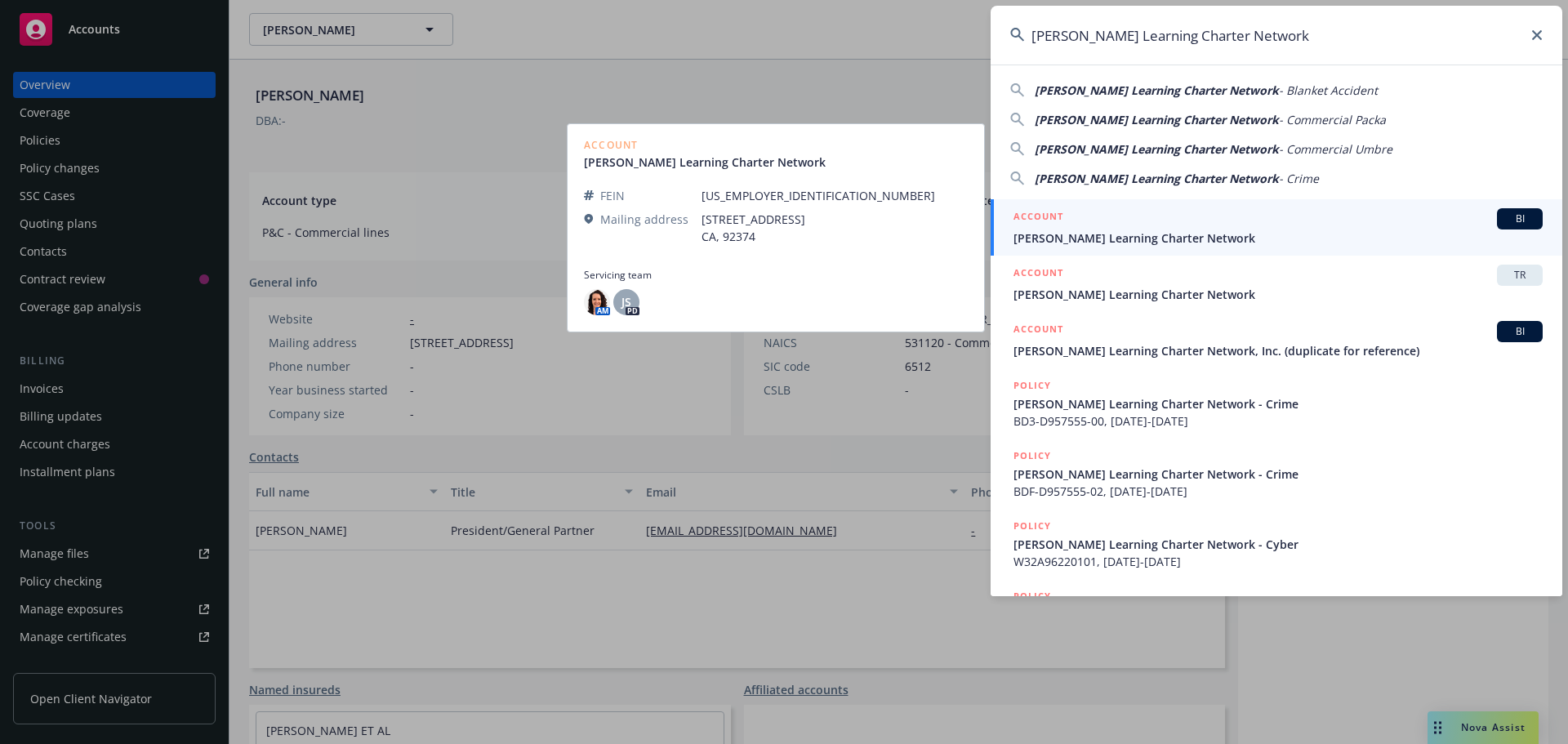
type input "Gorman Learning Charter Network"
click at [1126, 236] on span "Gorman Learning Charter Network" at bounding box center [1278, 237] width 529 height 17
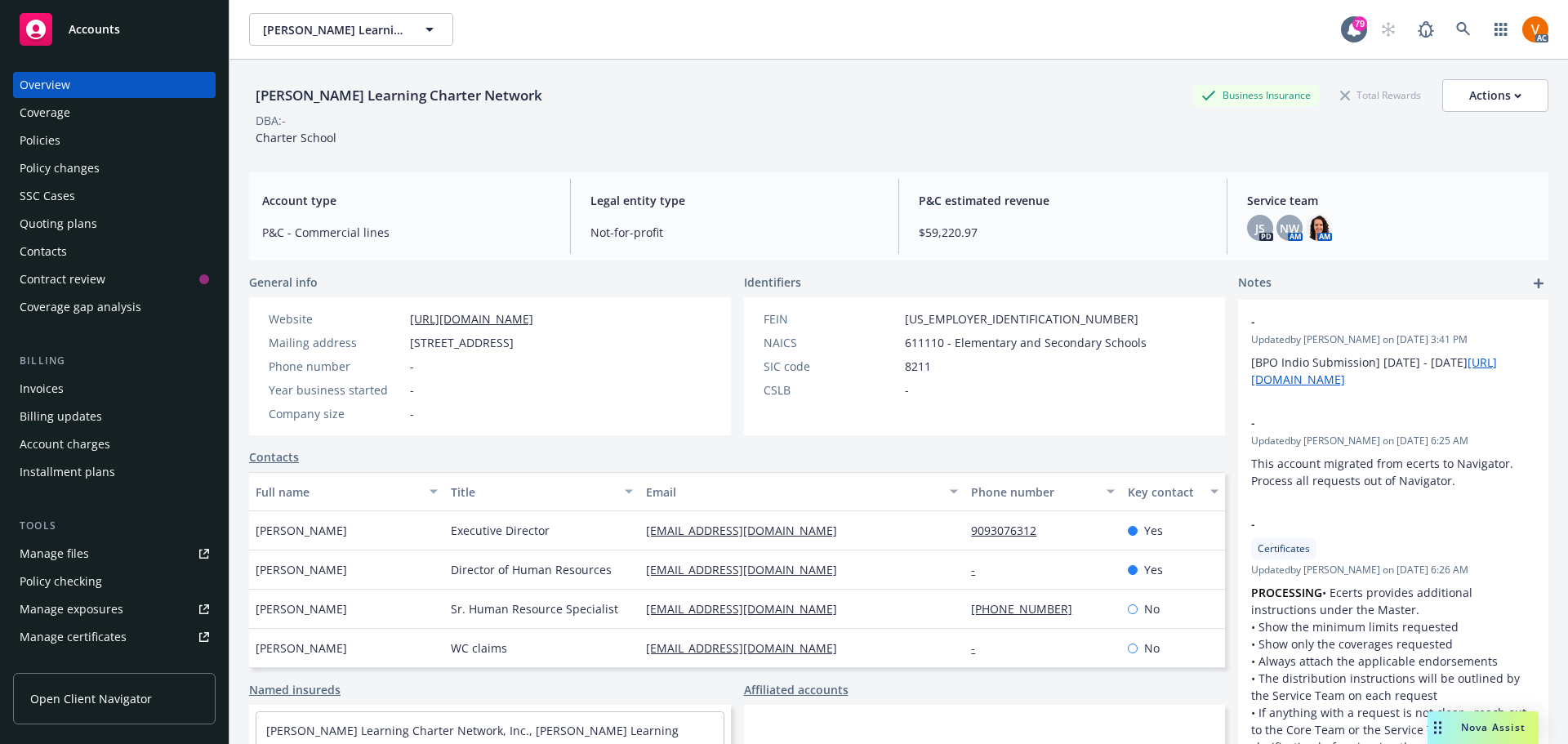
click at [58, 129] on div "Policies" at bounding box center [114, 140] width 189 height 26
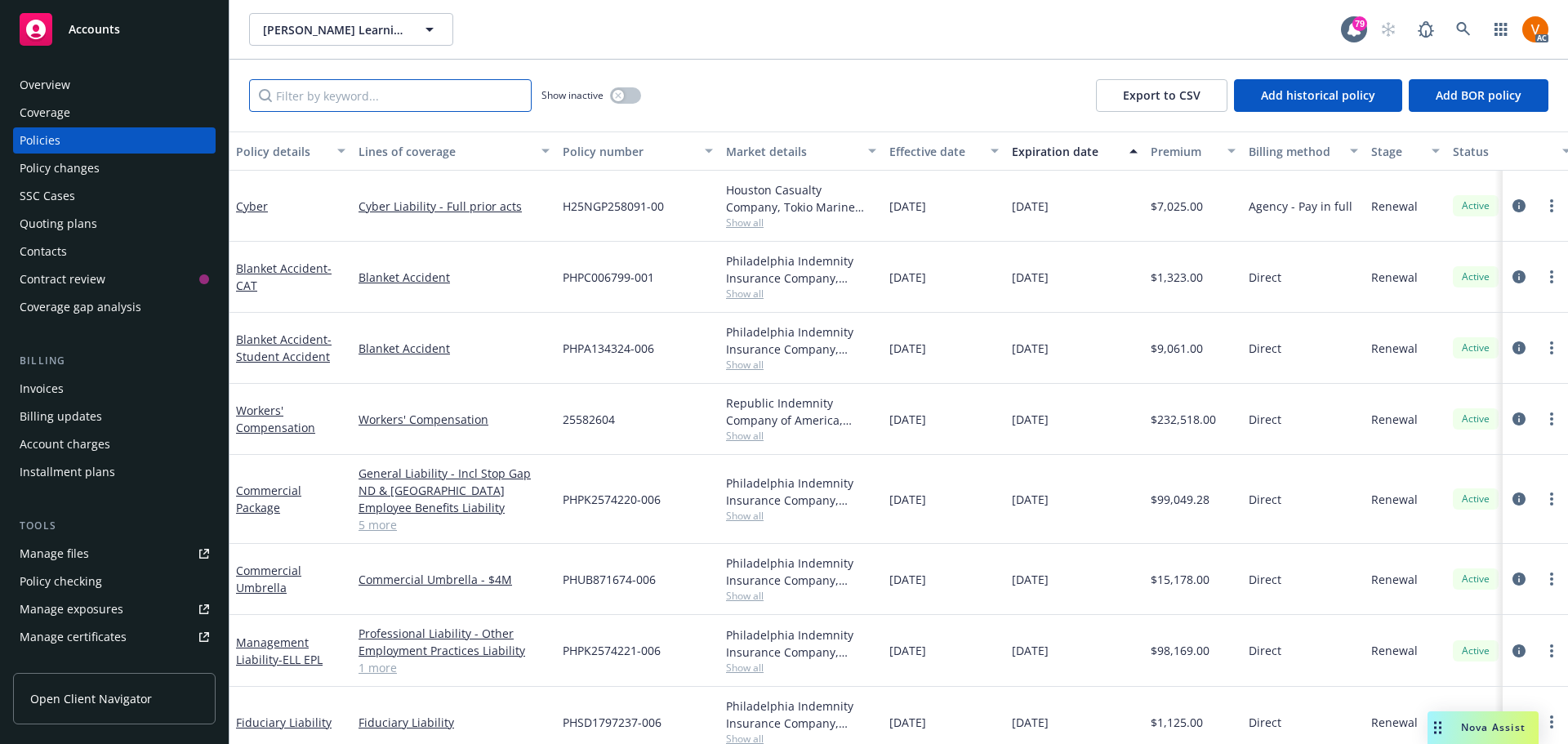
click at [466, 96] on input "Filter by keyword..." at bounding box center [390, 95] width 283 height 33
paste input "PHPK2574220-005"
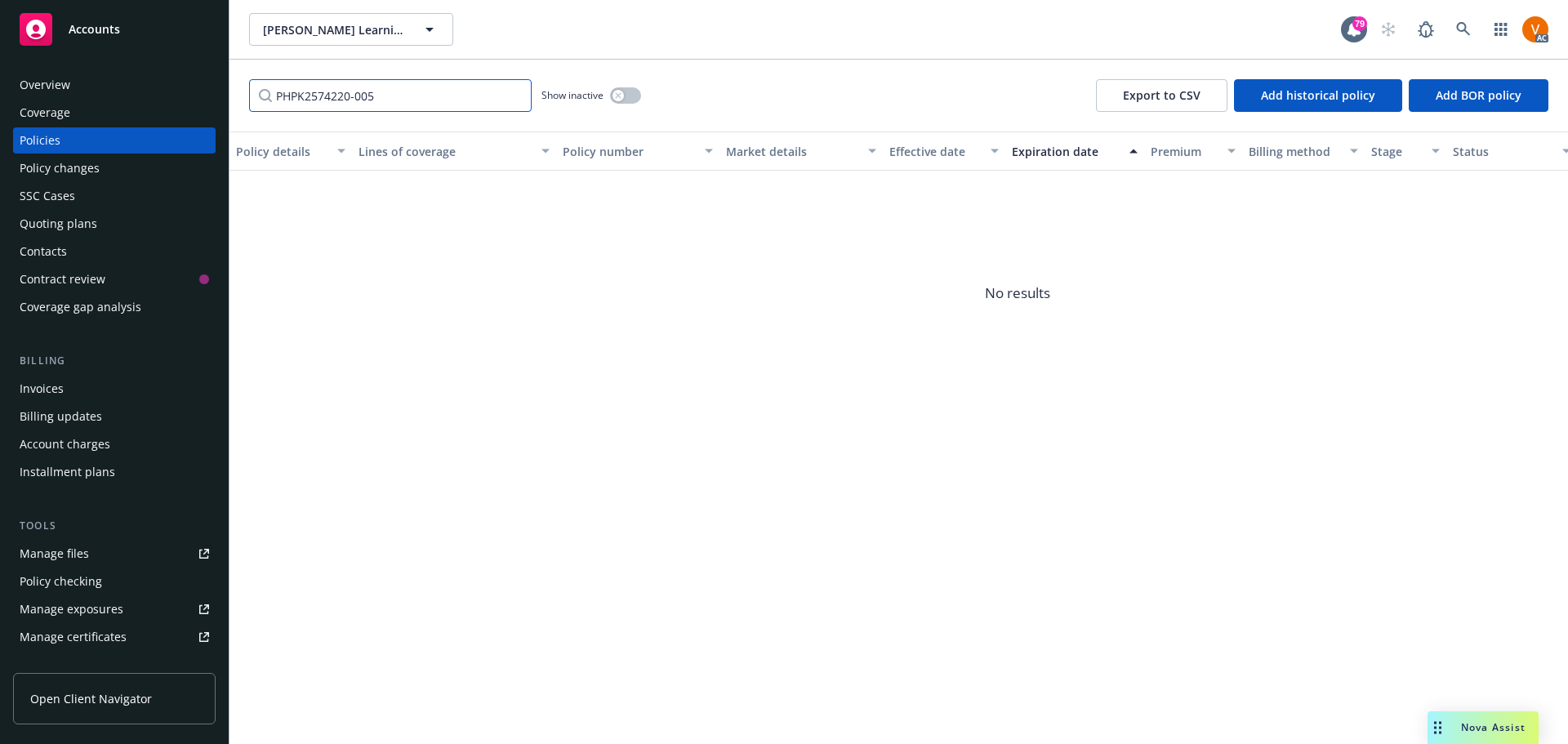
type input "PHPK2574220-005"
click at [615, 90] on div "button" at bounding box center [617, 95] width 12 height 12
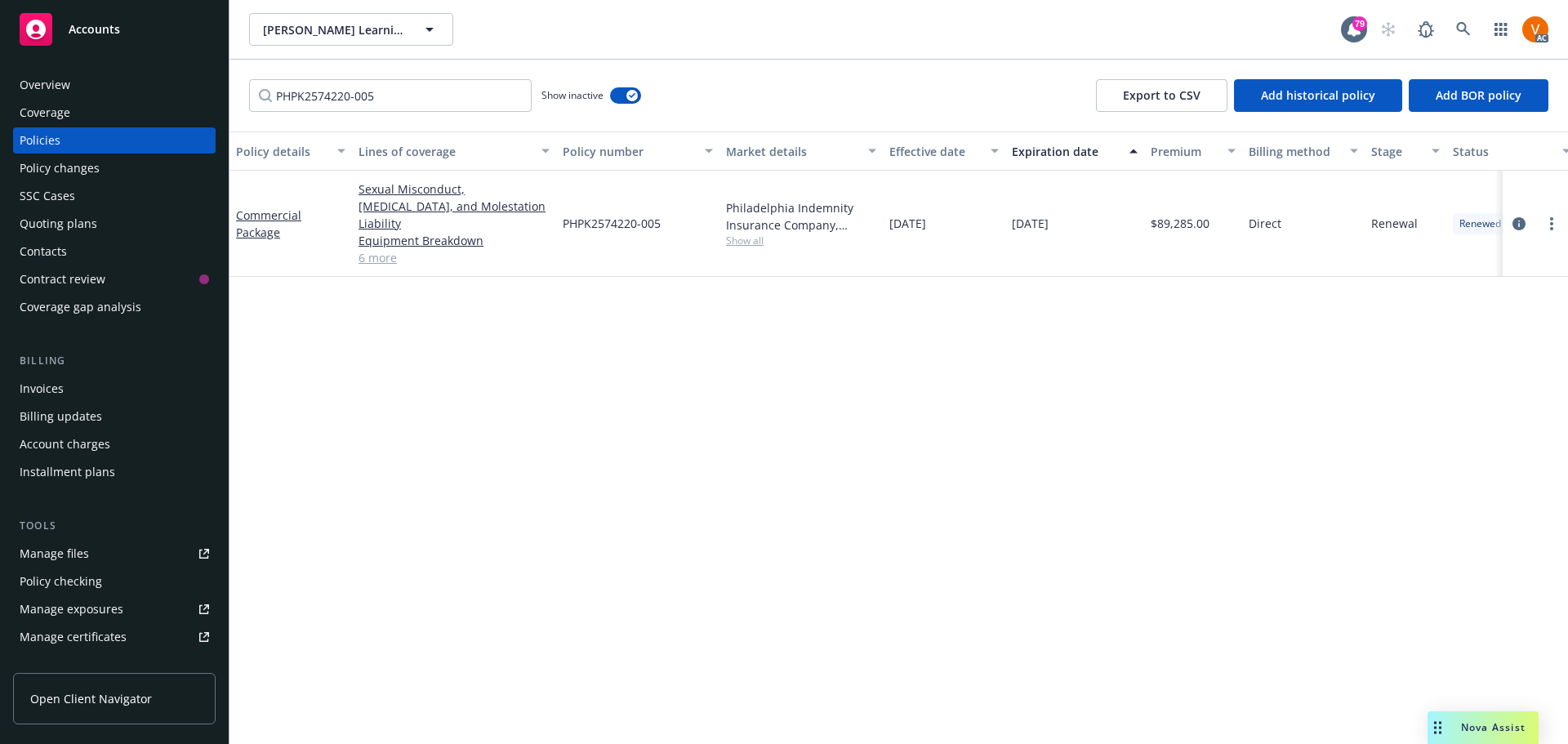
click at [734, 234] on span "Show all" at bounding box center [800, 241] width 150 height 14
click at [288, 207] on link "Commercial Package" at bounding box center [269, 223] width 66 height 33
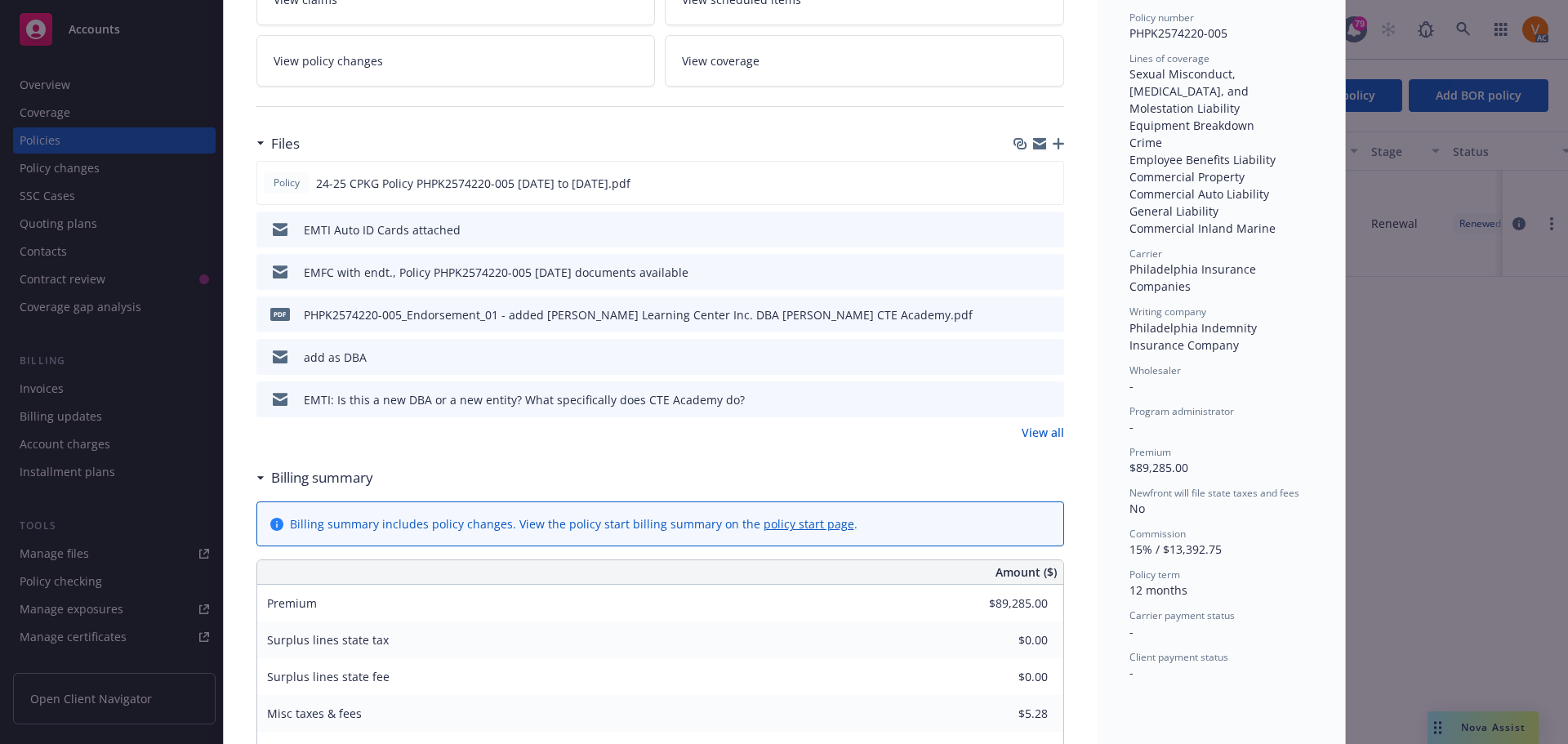
scroll to position [409, 0]
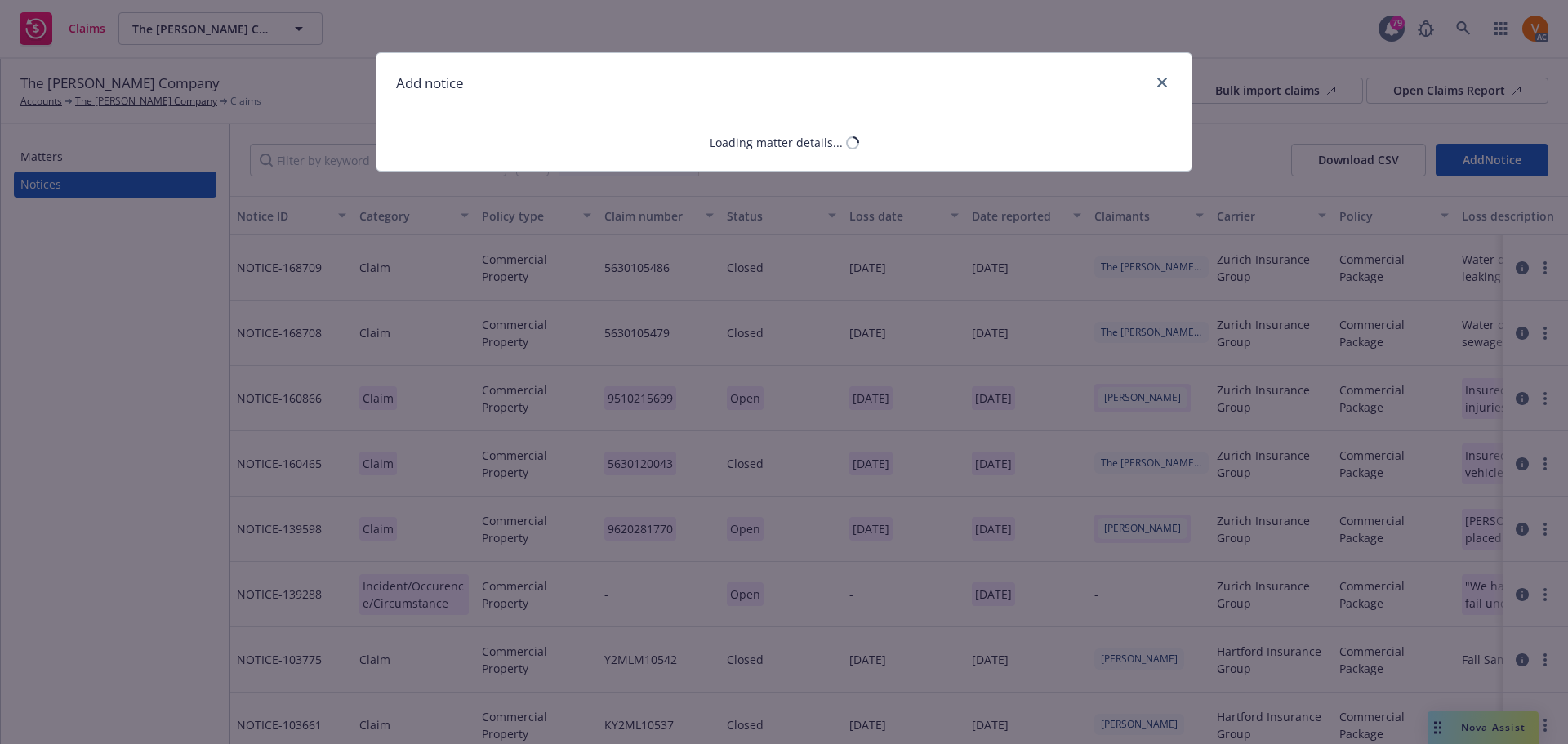
select select "GENERAL_LIABILITY"
select select "open"
select select "CLAIM"
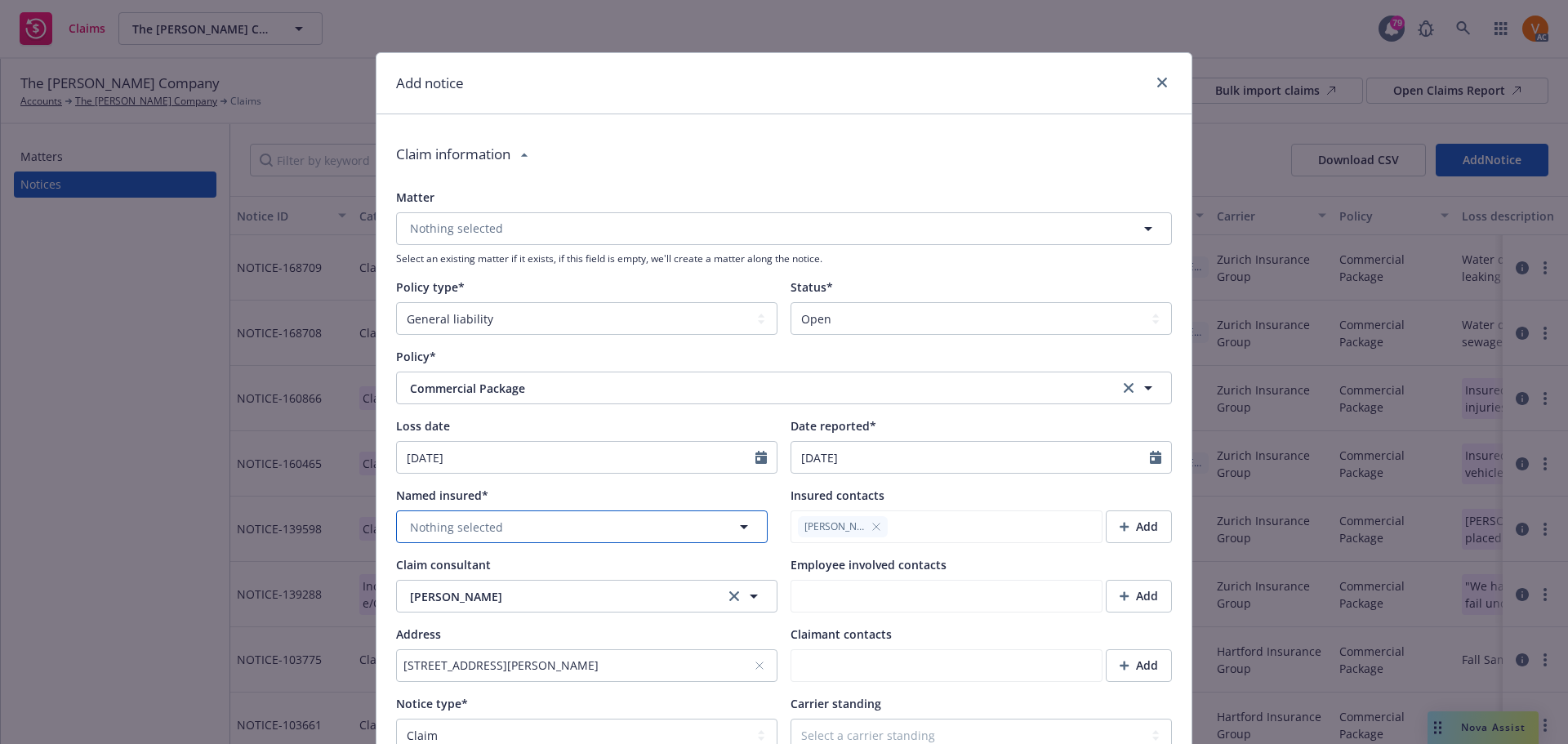
click at [530, 510] on button "Nothing selected" at bounding box center [582, 526] width 371 height 33
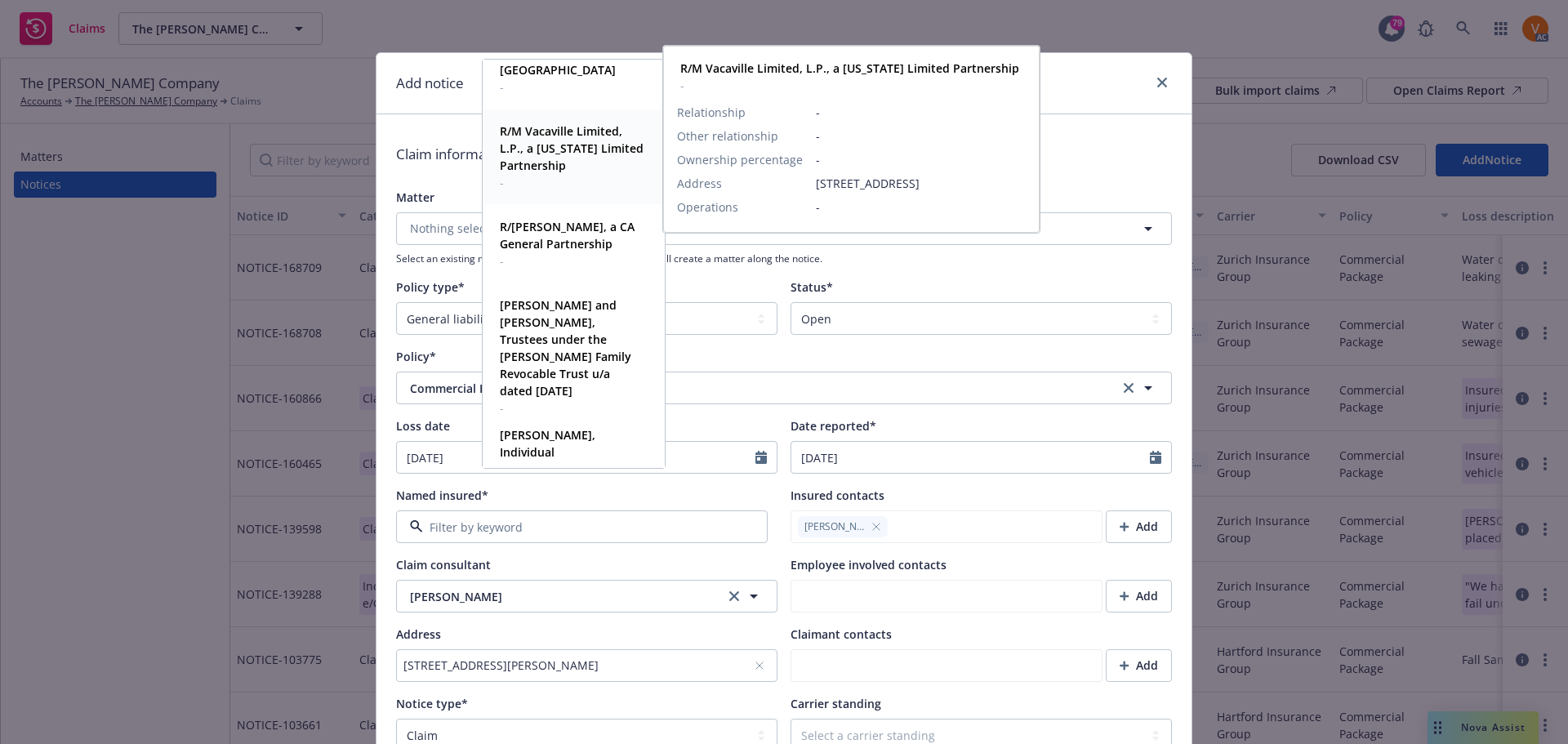
scroll to position [236, 0]
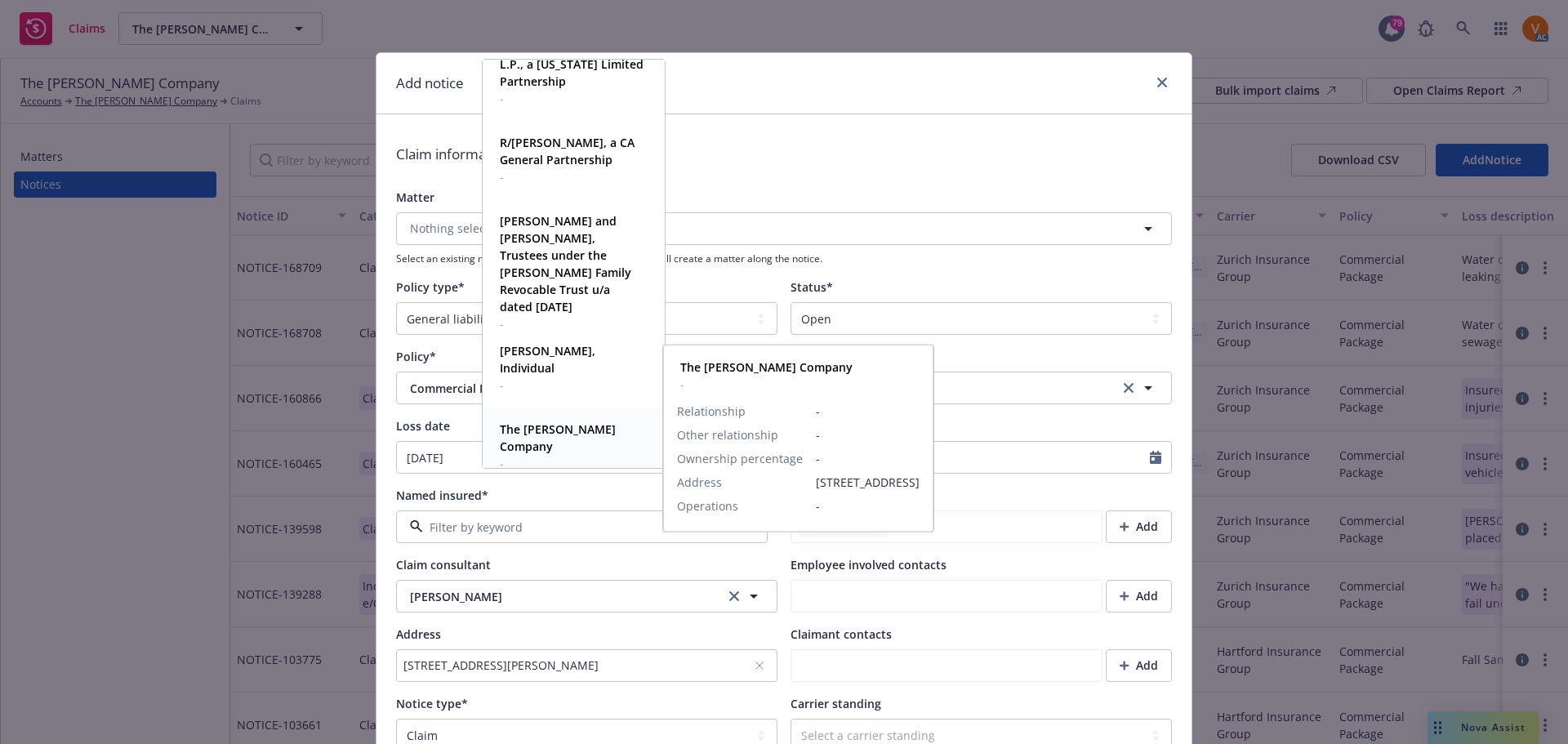
click at [577, 455] on span "-" at bounding box center [572, 463] width 145 height 17
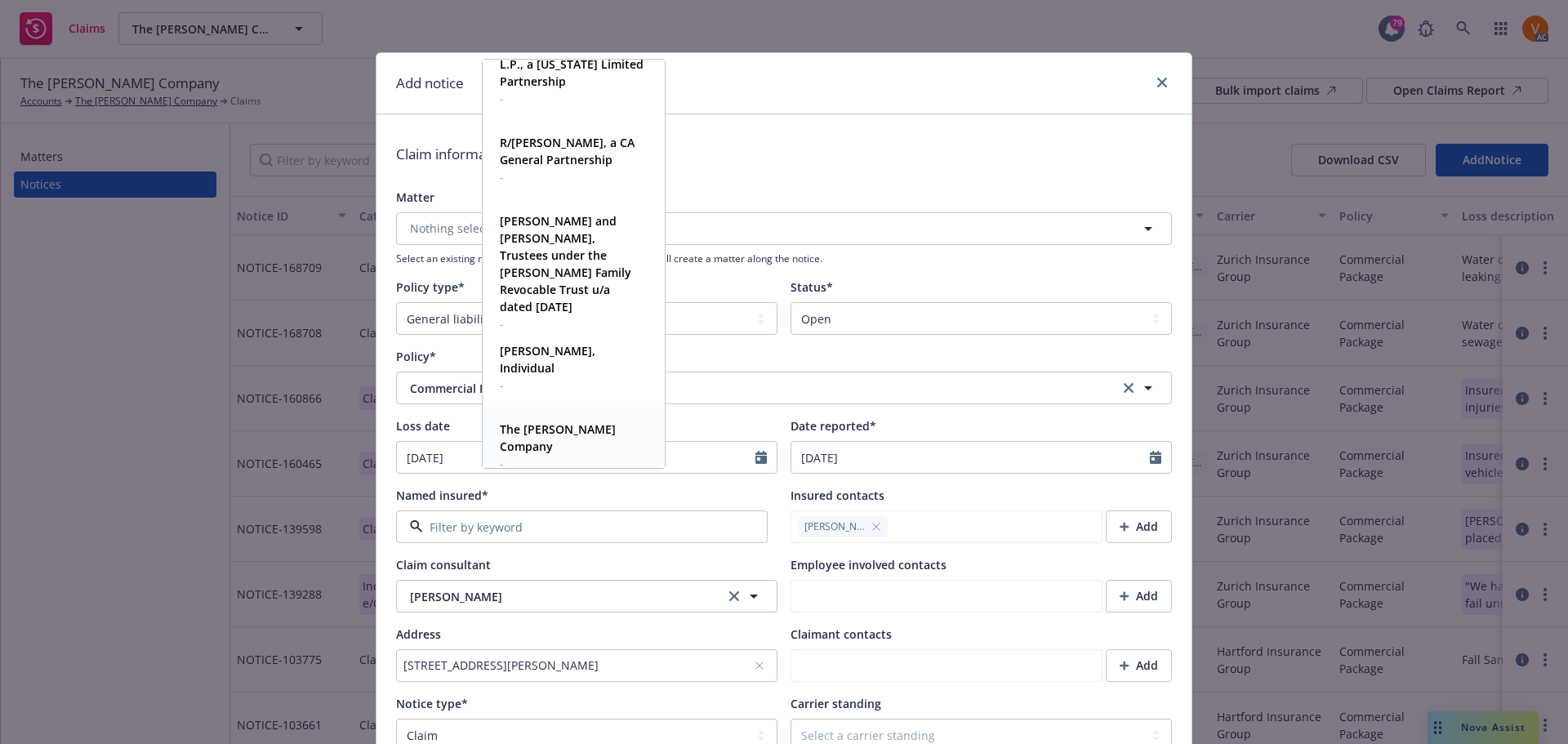
type textarea "x"
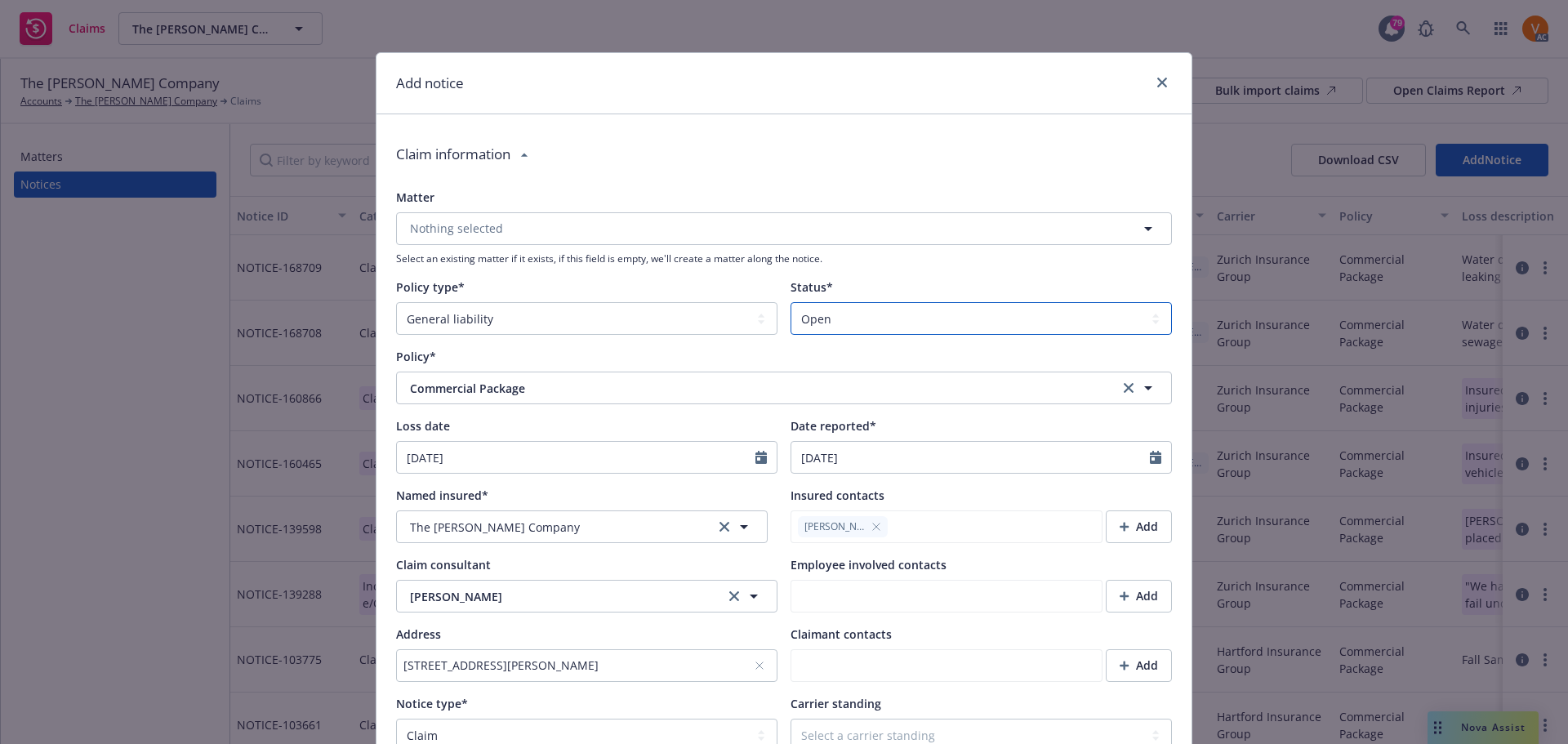
click at [937, 303] on select "Select a status Closed Open" at bounding box center [981, 318] width 381 height 33
select select "closed"
click at [791, 302] on select "Select a status Closed Open" at bounding box center [981, 318] width 381 height 33
type textarea "x"
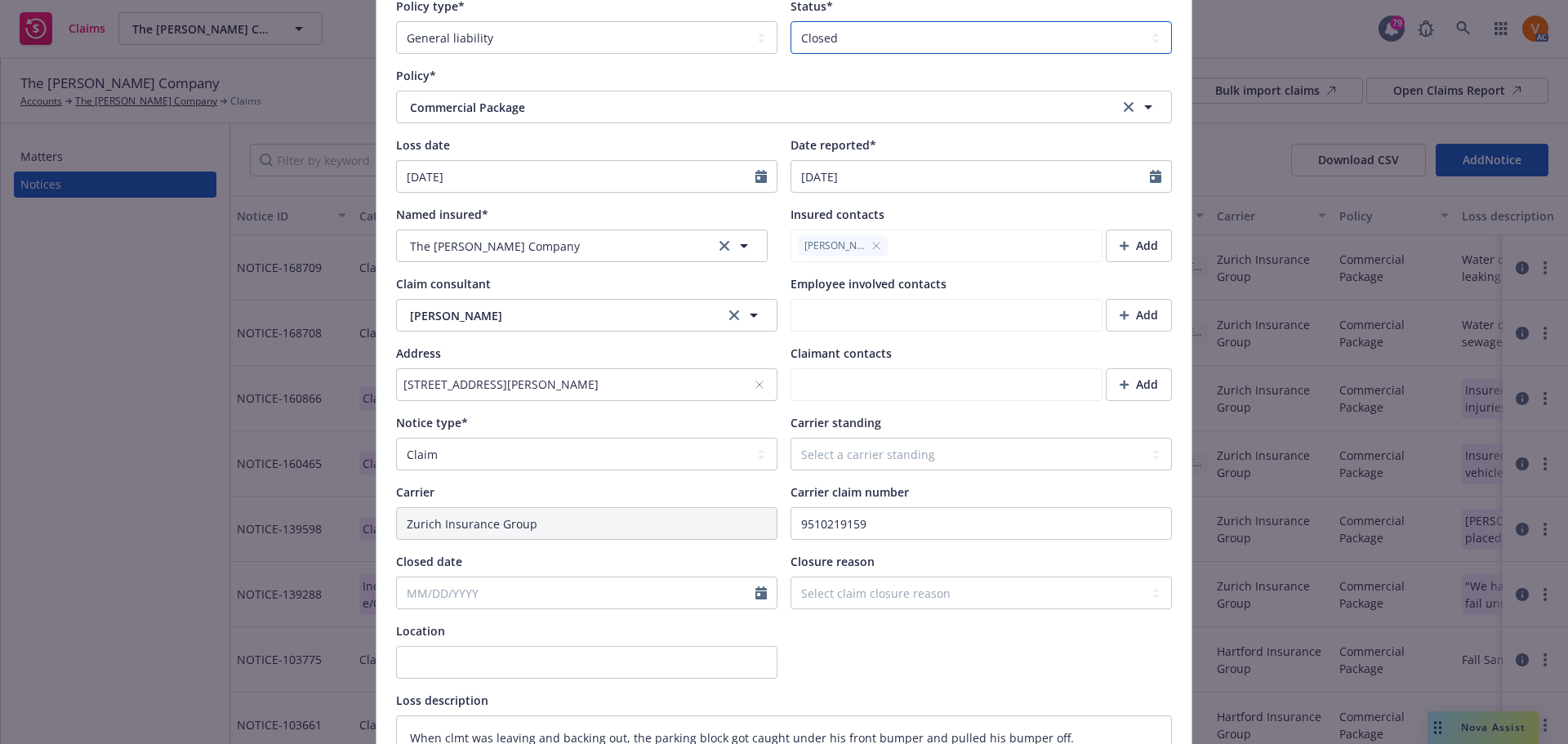
scroll to position [327, 0]
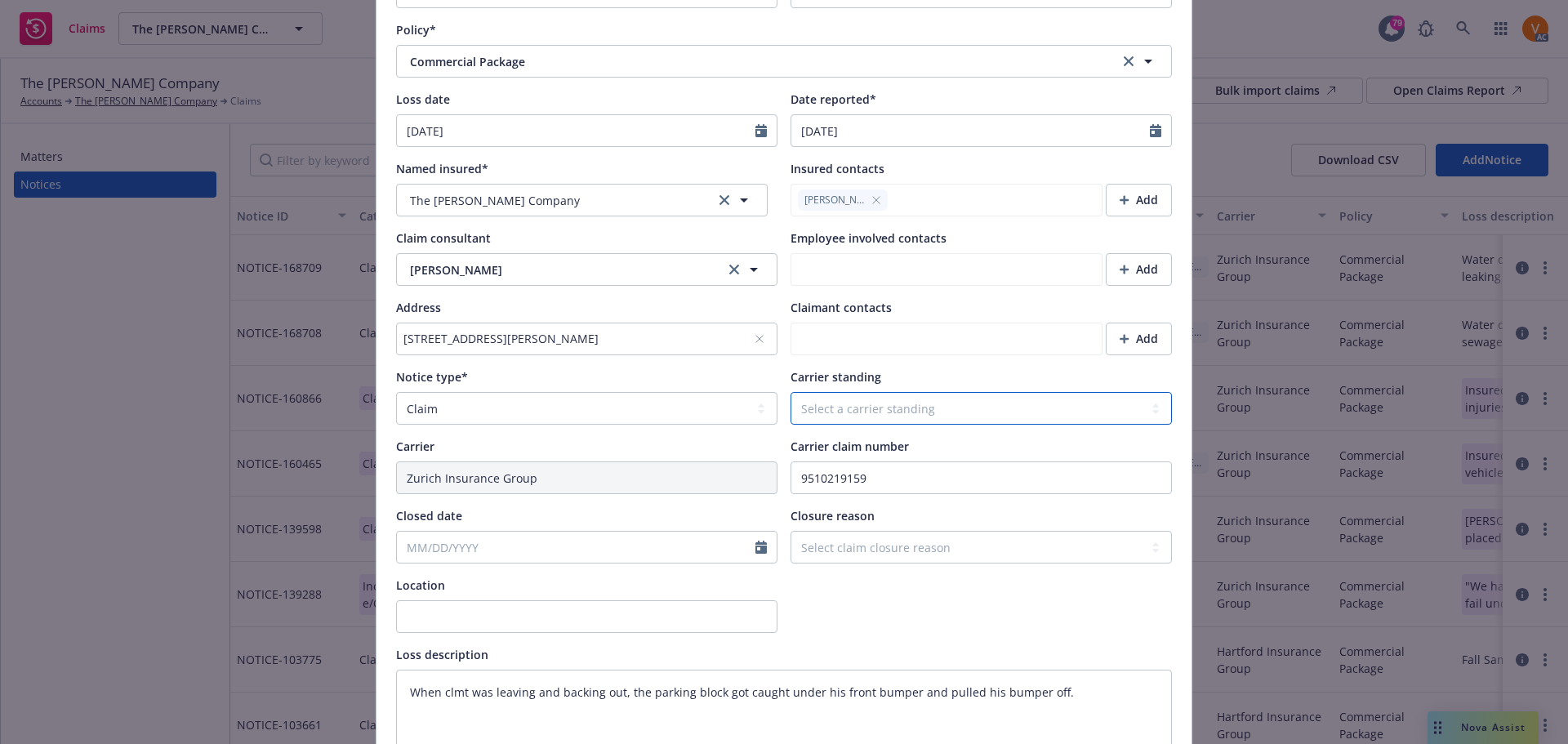
click at [865, 392] on select "Select a carrier standing Closed Not submitted Open Reopened Subrogated Withdra…" at bounding box center [981, 408] width 381 height 33
select select "CLOSED"
click at [791, 392] on select "Select a carrier standing Closed Not submitted Open Reopened Subrogated Withdra…" at bounding box center [981, 408] width 381 height 33
type textarea "x"
click at [965, 531] on select "Select claim closure reason Administrative closure Closed Closed no liability f…" at bounding box center [981, 547] width 381 height 33
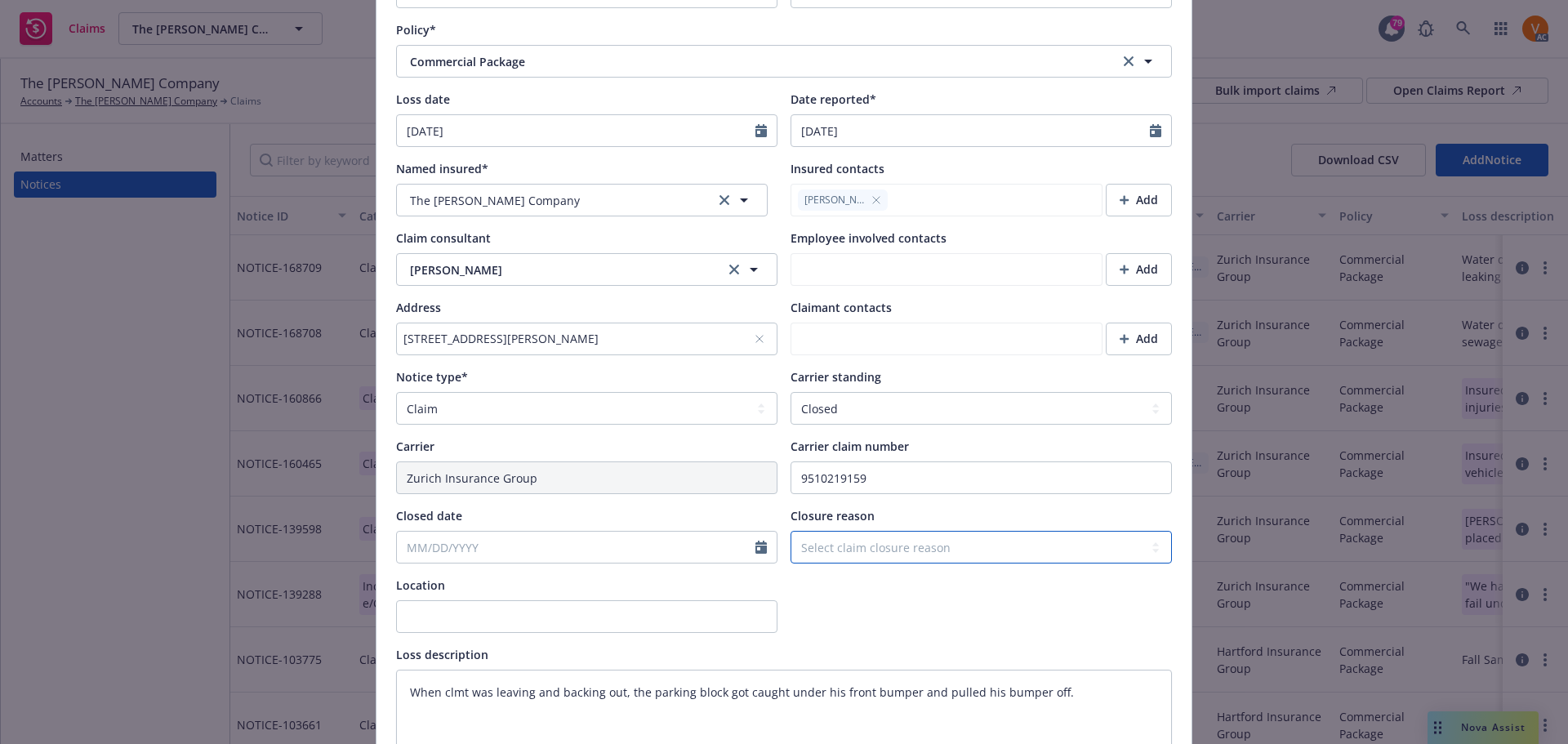
select select "denied"
click at [791, 531] on select "Select claim closure reason Administrative closure Closed Closed no liability f…" at bounding box center [981, 547] width 381 height 33
type textarea "x"
click at [601, 532] on input "Closed date" at bounding box center [577, 547] width 359 height 31
select select "9"
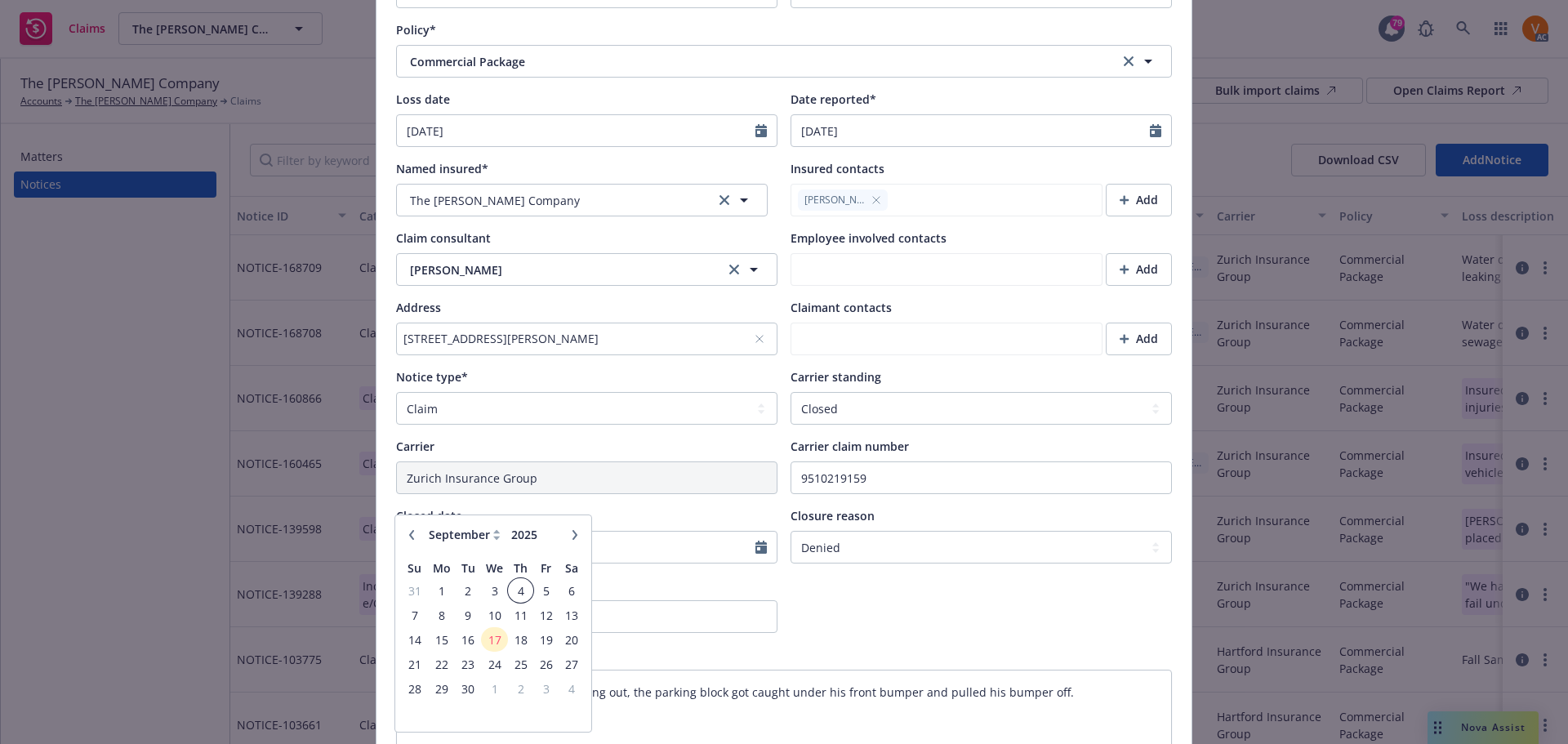
click at [510, 591] on span "4" at bounding box center [521, 591] width 22 height 20
type textarea "x"
type input "[DATE]"
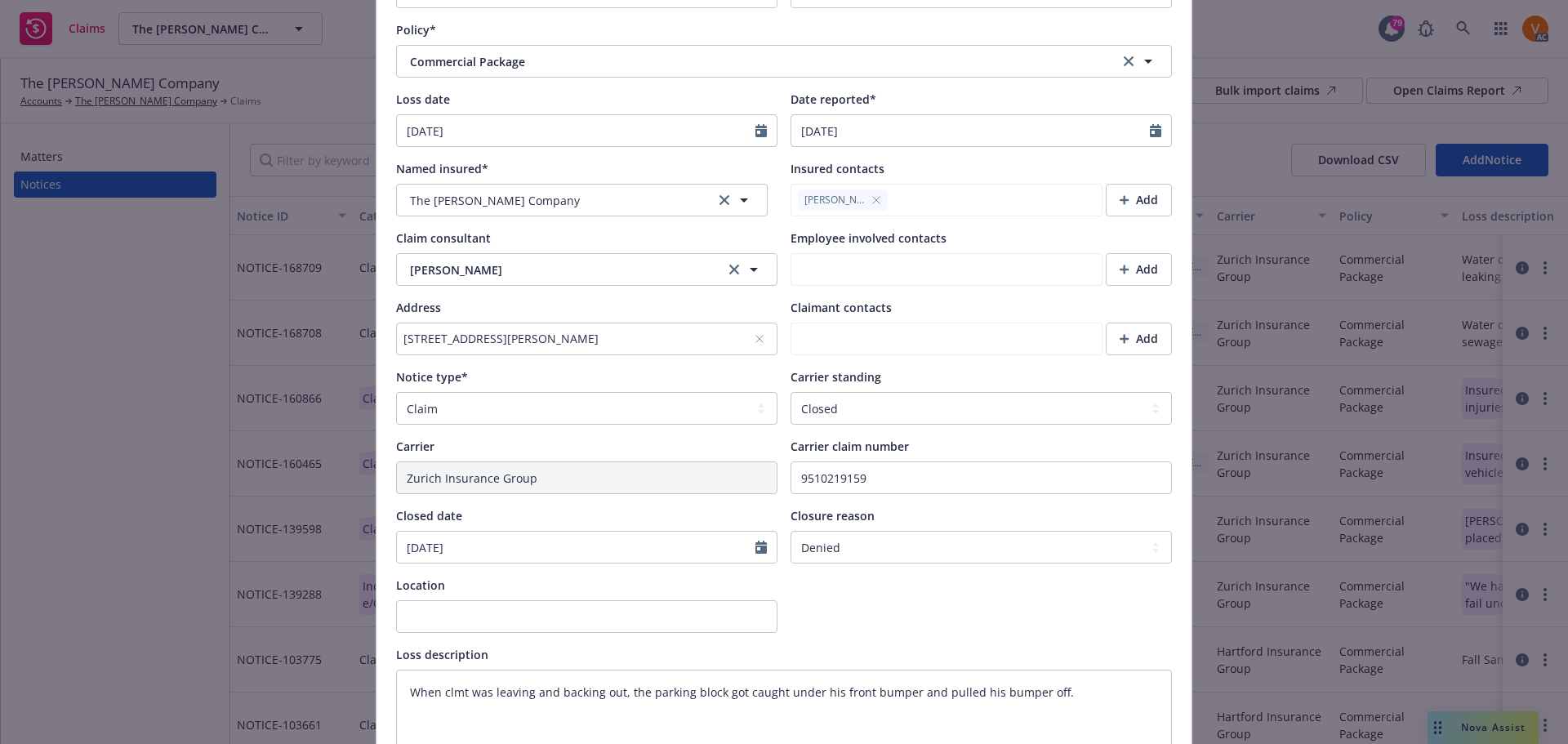
click at [512, 589] on span "4" at bounding box center [521, 588] width 22 height 20
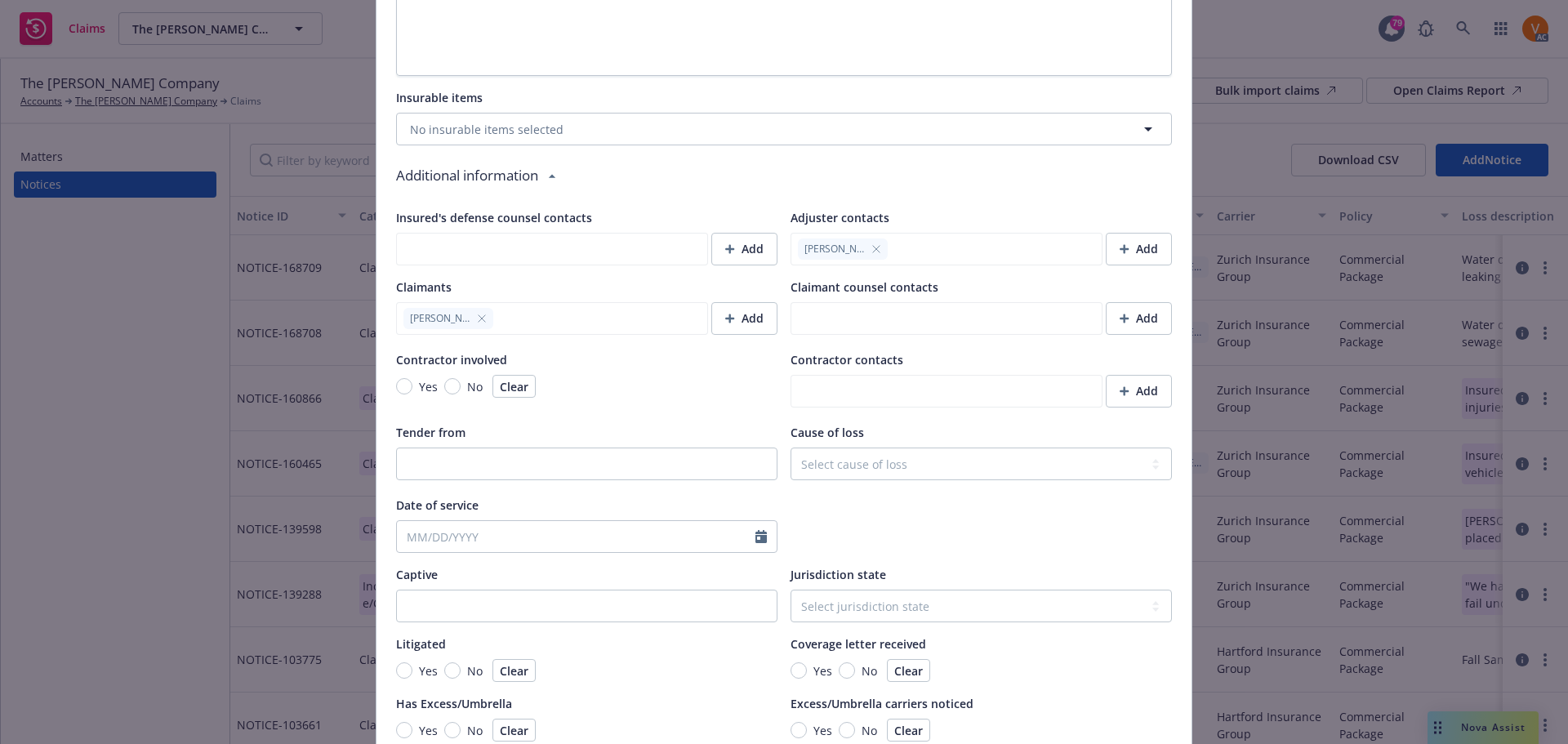
scroll to position [1257, 0]
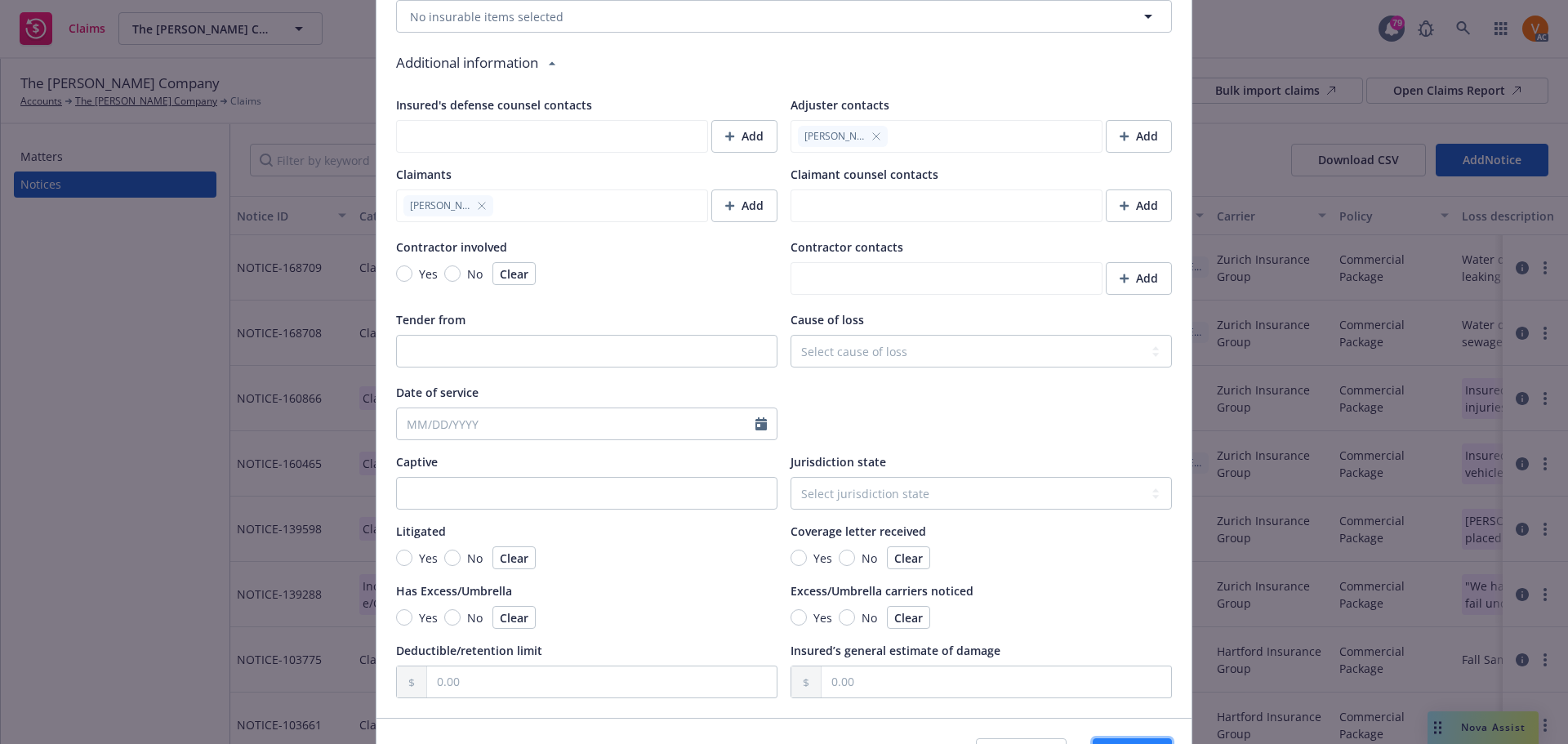
click at [1130, 739] on button "Save" at bounding box center [1132, 755] width 79 height 33
type textarea "x"
